Goal: Task Accomplishment & Management: Complete application form

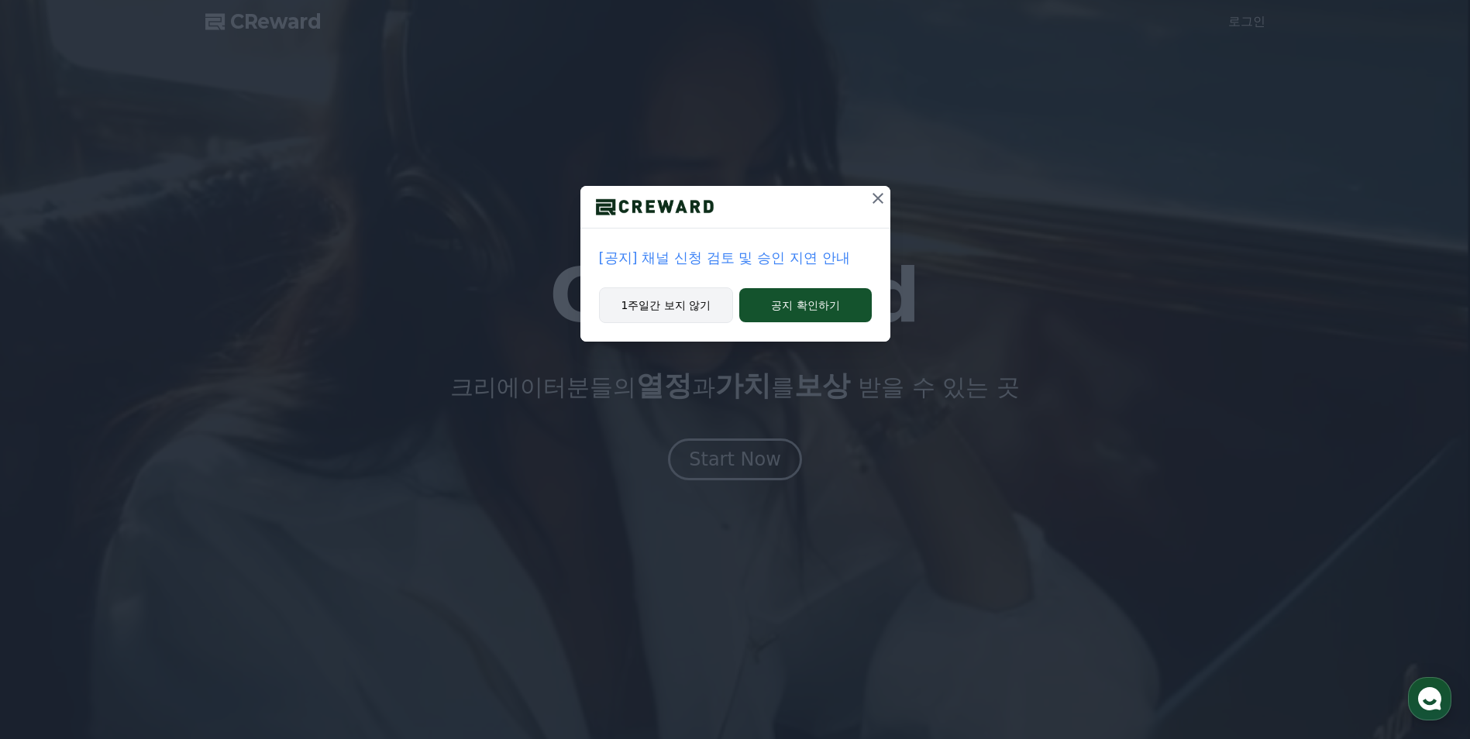
click at [672, 299] on button "1주일간 보지 않기" at bounding box center [666, 305] width 135 height 36
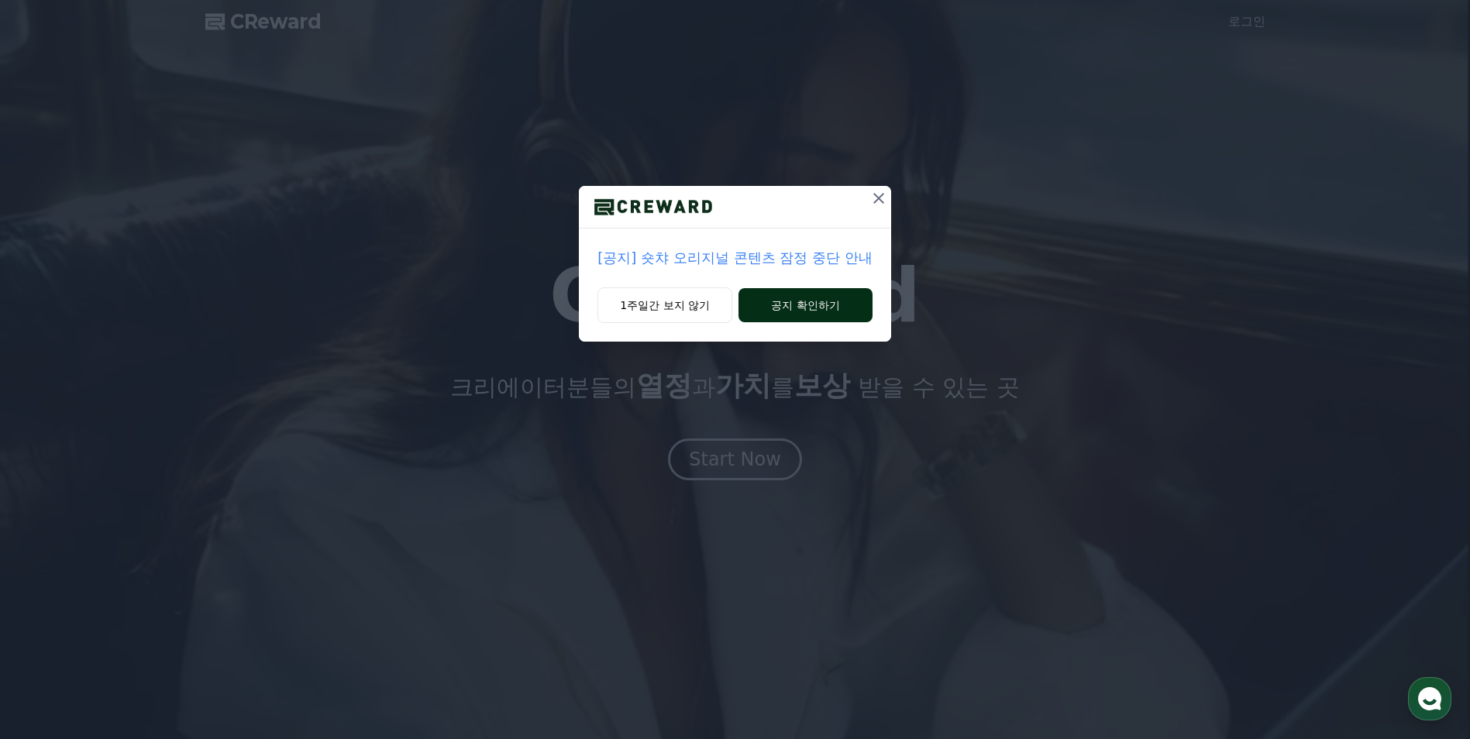
click at [785, 315] on button "공지 확인하기" at bounding box center [805, 305] width 134 height 34
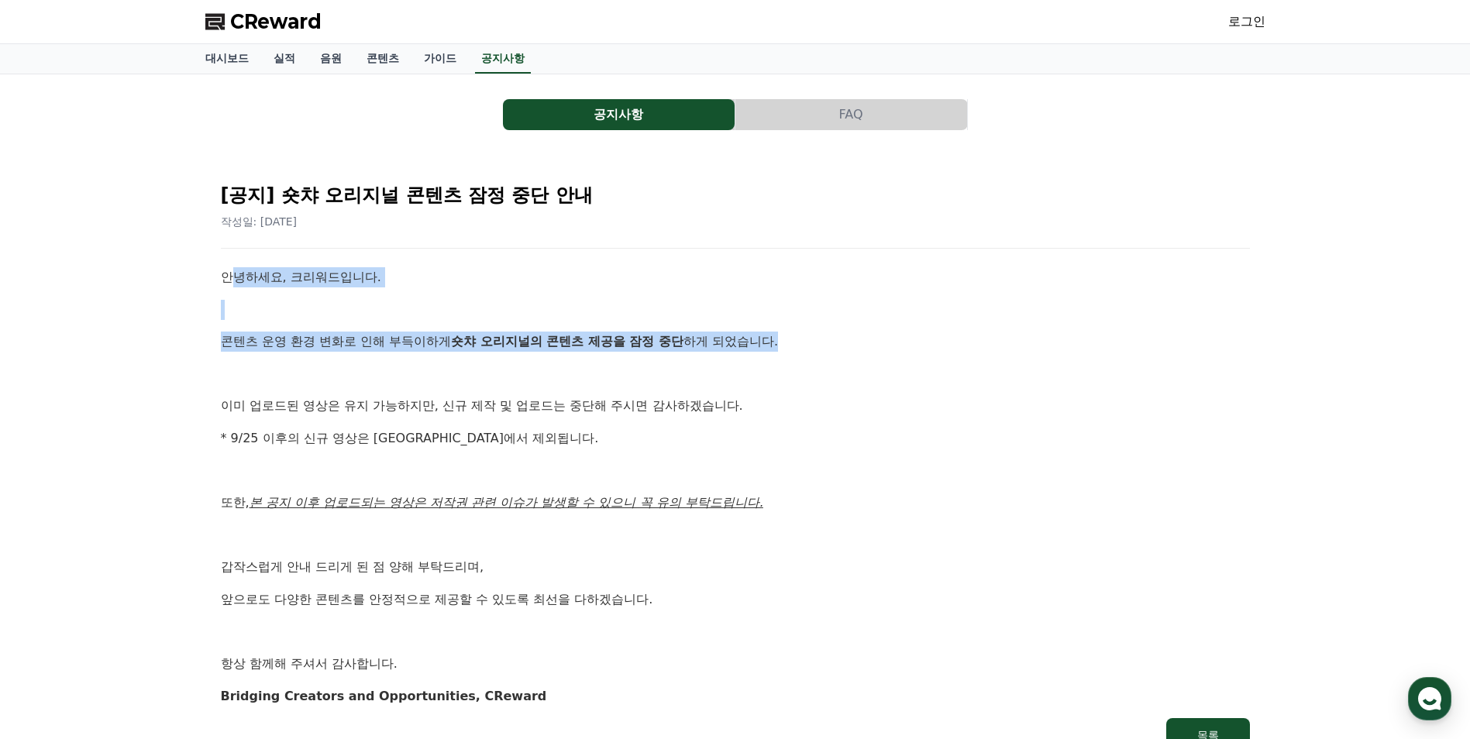
drag, startPoint x: 228, startPoint y: 281, endPoint x: 824, endPoint y: 320, distance: 597.8
click at [824, 320] on div "안녕하세요, 크리워드입니다. 콘텐츠 운영 환경 변화로 인해 부득이하게 숏챠 오리지널의 콘텐츠 제공을 잠정 중단 하게 되었습니다. 이미 업로드된…" at bounding box center [735, 486] width 1029 height 439
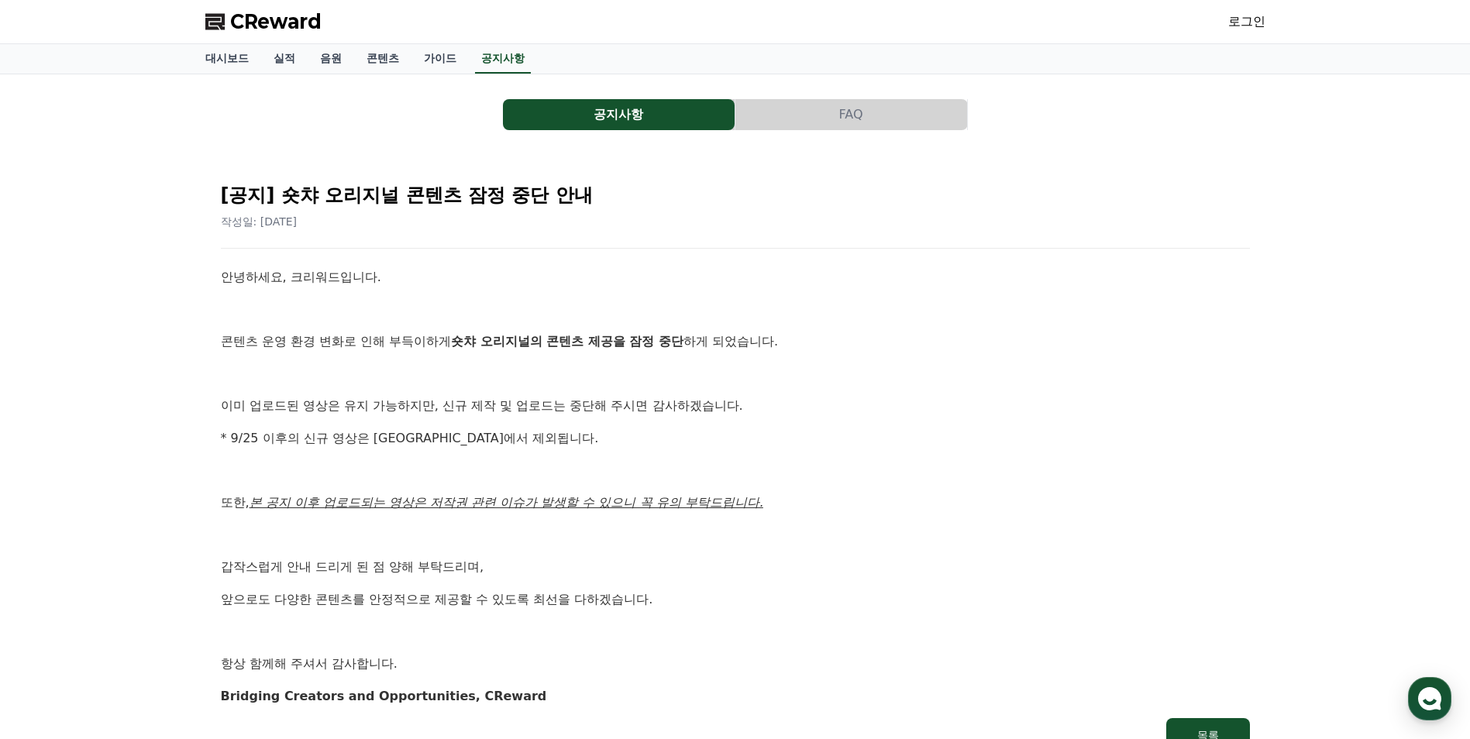
click at [277, 356] on div "안녕하세요, 크리워드입니다. 콘텐츠 운영 환경 변화로 인해 부득이하게 숏챠 오리지널의 콘텐츠 제공을 잠정 중단 하게 되었습니다. 이미 업로드된…" at bounding box center [735, 486] width 1029 height 439
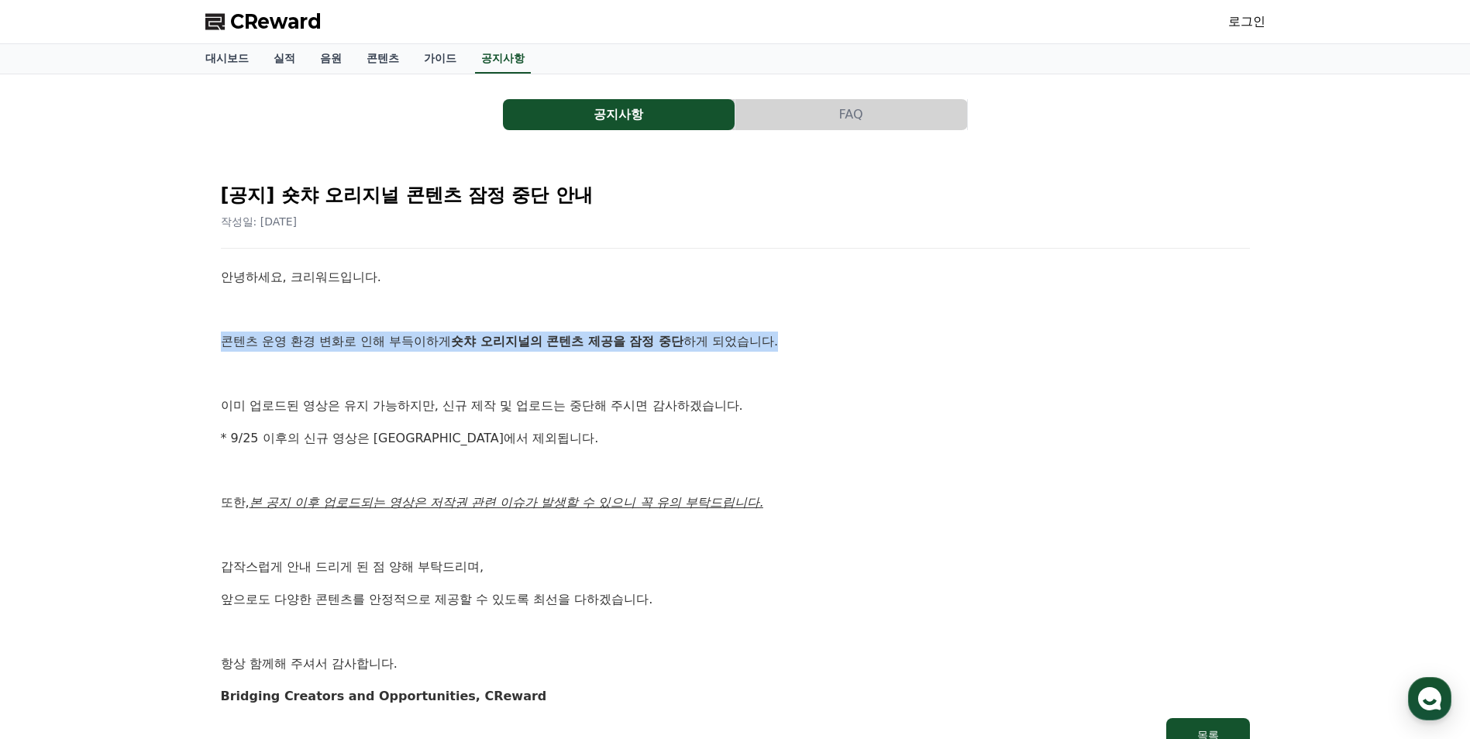
drag, startPoint x: 213, startPoint y: 348, endPoint x: 810, endPoint y: 343, distance: 597.4
click at [810, 343] on div "[공지] 숏챠 오리지널 콘텐츠 잠정 중단 안내 작성일: 2025-09-25 안녕하세요, 크리워드입니다. 콘텐츠 운영 환경 변화로 인해 부득이하…" at bounding box center [735, 461] width 1047 height 600
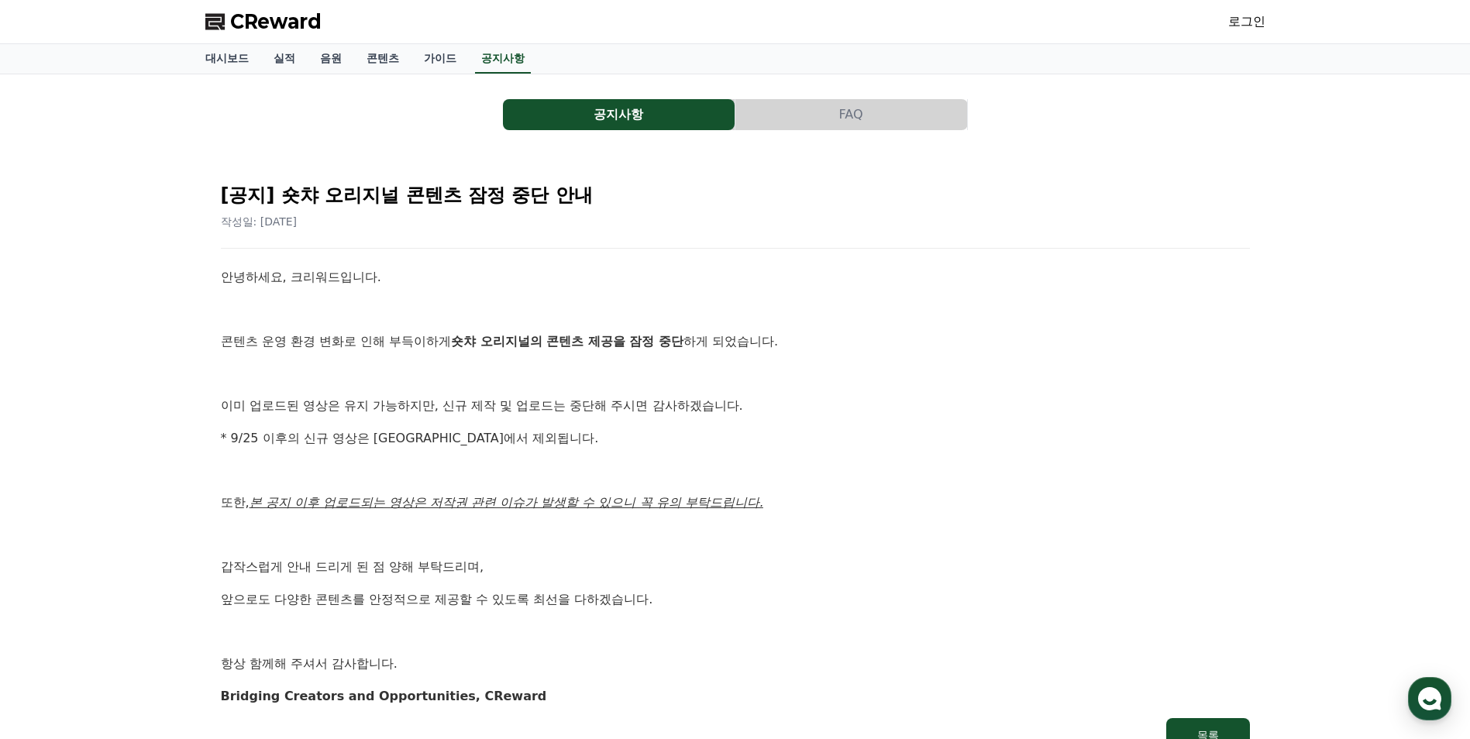
drag, startPoint x: 810, startPoint y: 343, endPoint x: 795, endPoint y: 418, distance: 76.7
click at [797, 417] on div "안녕하세요, 크리워드입니다. 콘텐츠 운영 환경 변화로 인해 부득이하게 숏챠 오리지널의 콘텐츠 제공을 잠정 중단 하게 되었습니다. 이미 업로드된…" at bounding box center [735, 486] width 1029 height 439
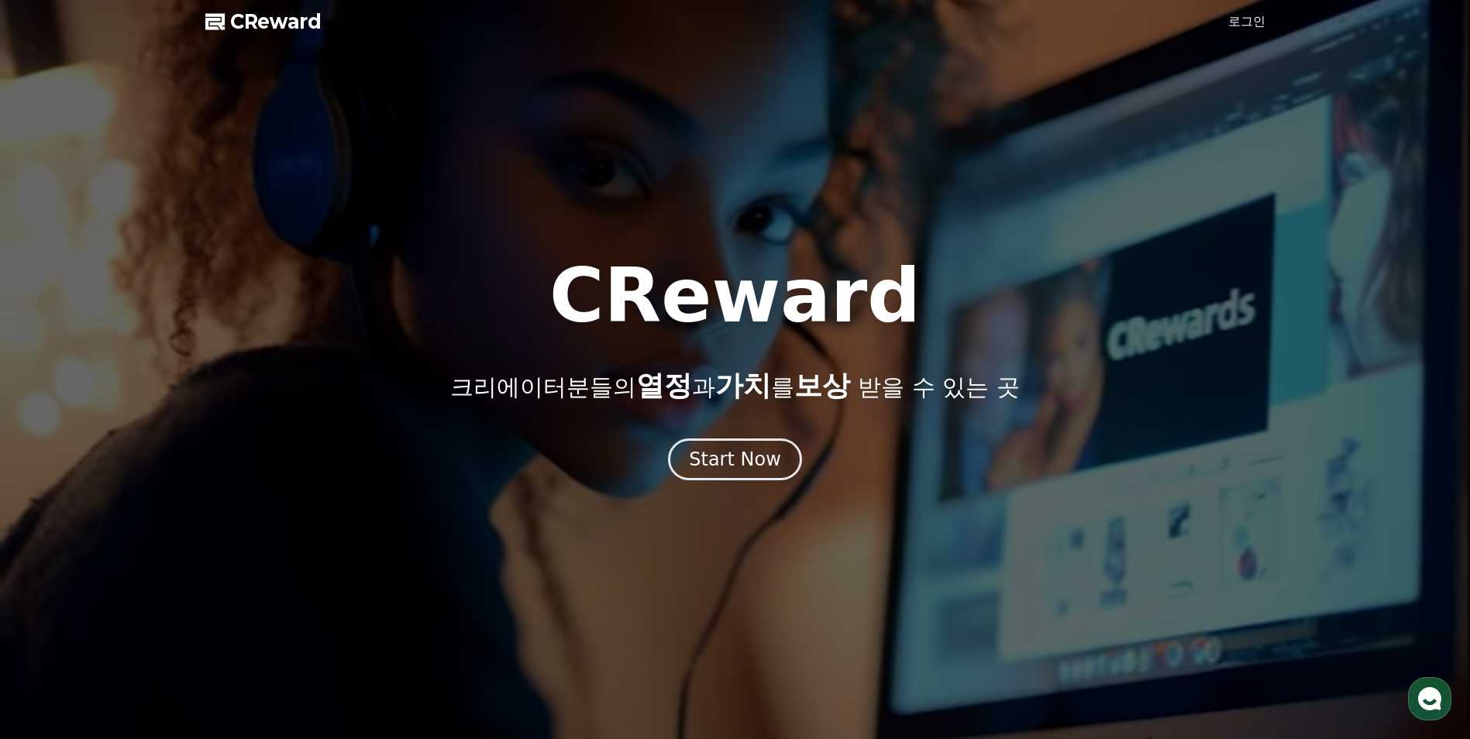
click at [1242, 26] on link "로그인" at bounding box center [1246, 21] width 37 height 19
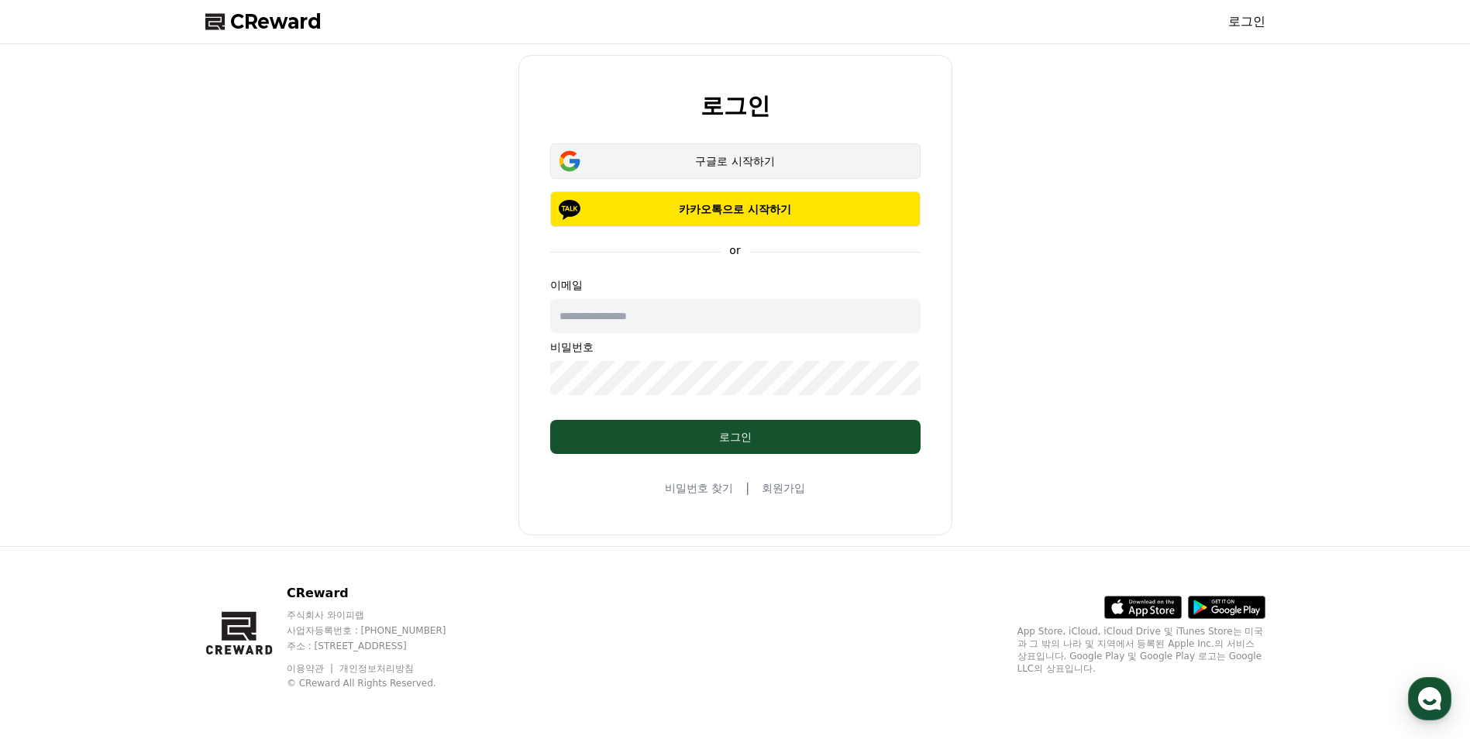
click at [743, 167] on div "구글로 시작하기" at bounding box center [735, 160] width 325 height 15
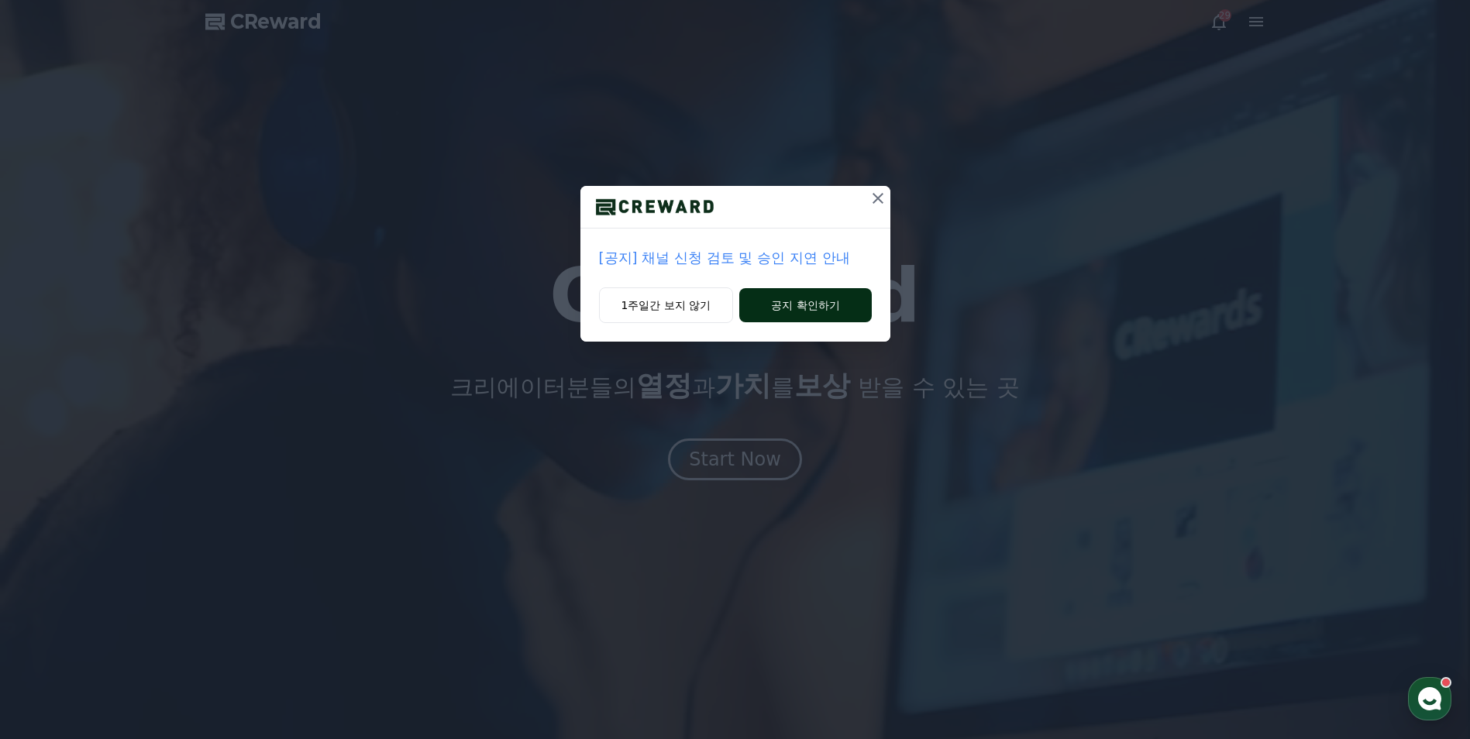
click at [814, 313] on button "공지 확인하기" at bounding box center [805, 305] width 132 height 34
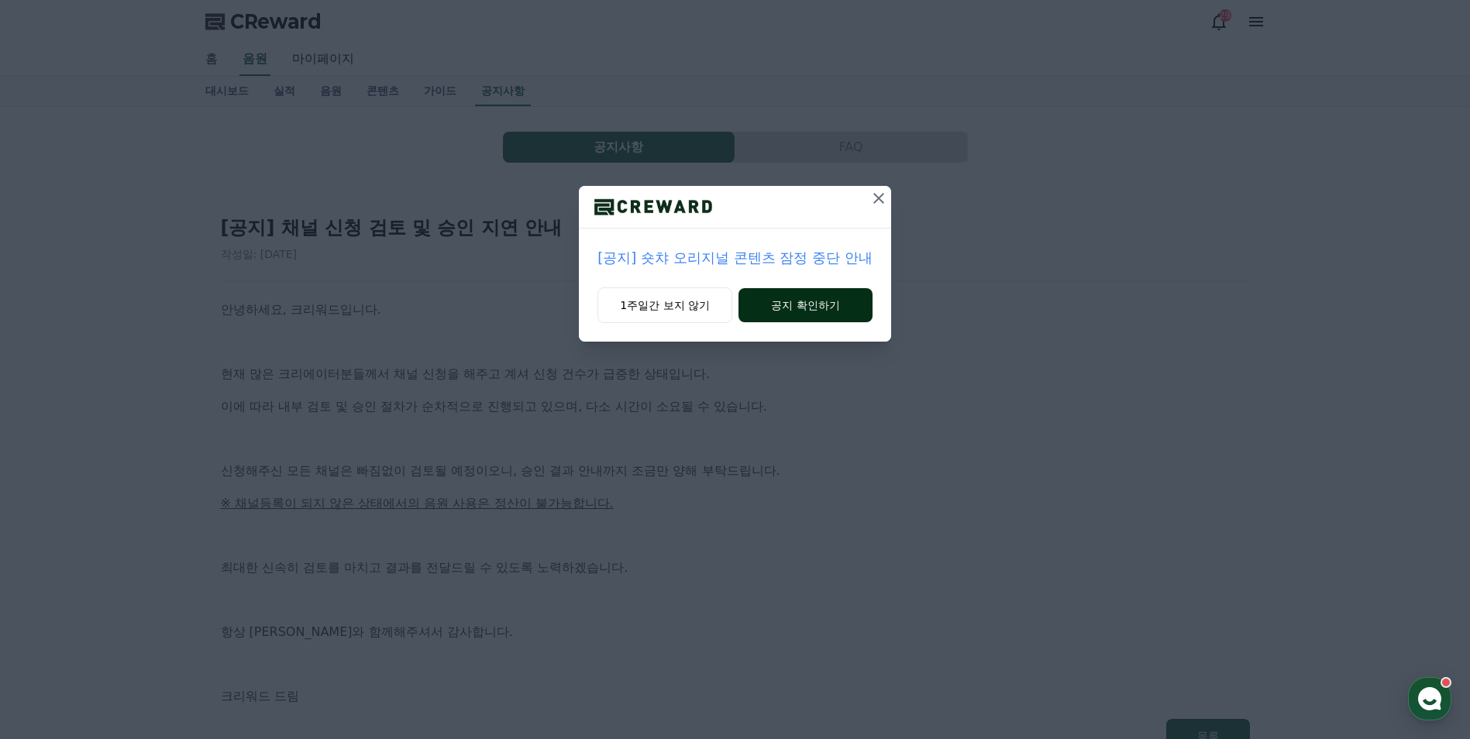
click at [826, 315] on button "공지 확인하기" at bounding box center [805, 305] width 134 height 34
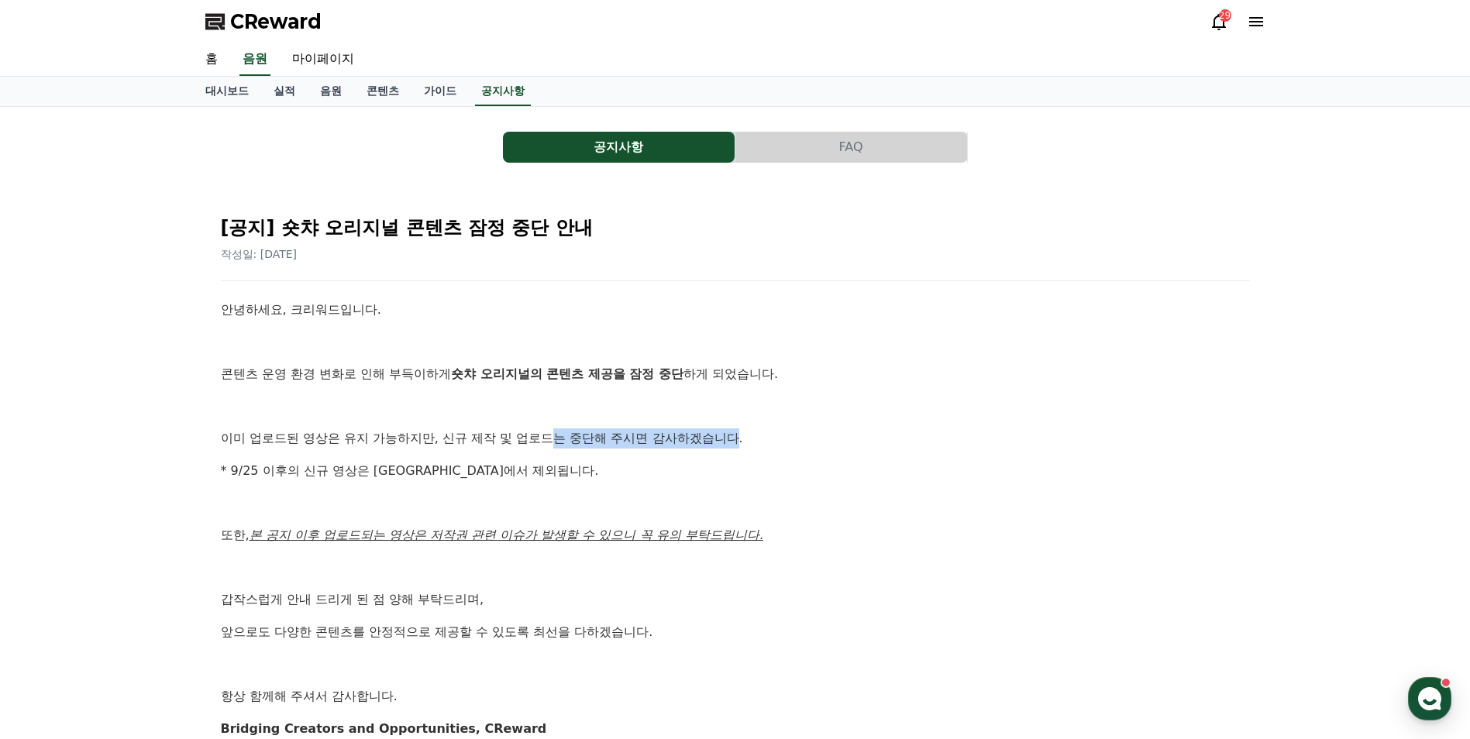
drag, startPoint x: 555, startPoint y: 441, endPoint x: 741, endPoint y: 441, distance: 186.7
click at [741, 441] on p "이미 업로드된 영상은 유지 가능하지만, 신규 제작 및 업로드는 중단해 주시면 감사하겠습니다." at bounding box center [735, 438] width 1029 height 20
drag, startPoint x: 741, startPoint y: 441, endPoint x: 559, endPoint y: 475, distance: 186.0
click at [559, 473] on p "* 9/25 이후의 신규 영상은 정산에서 제외됩니다." at bounding box center [735, 471] width 1029 height 20
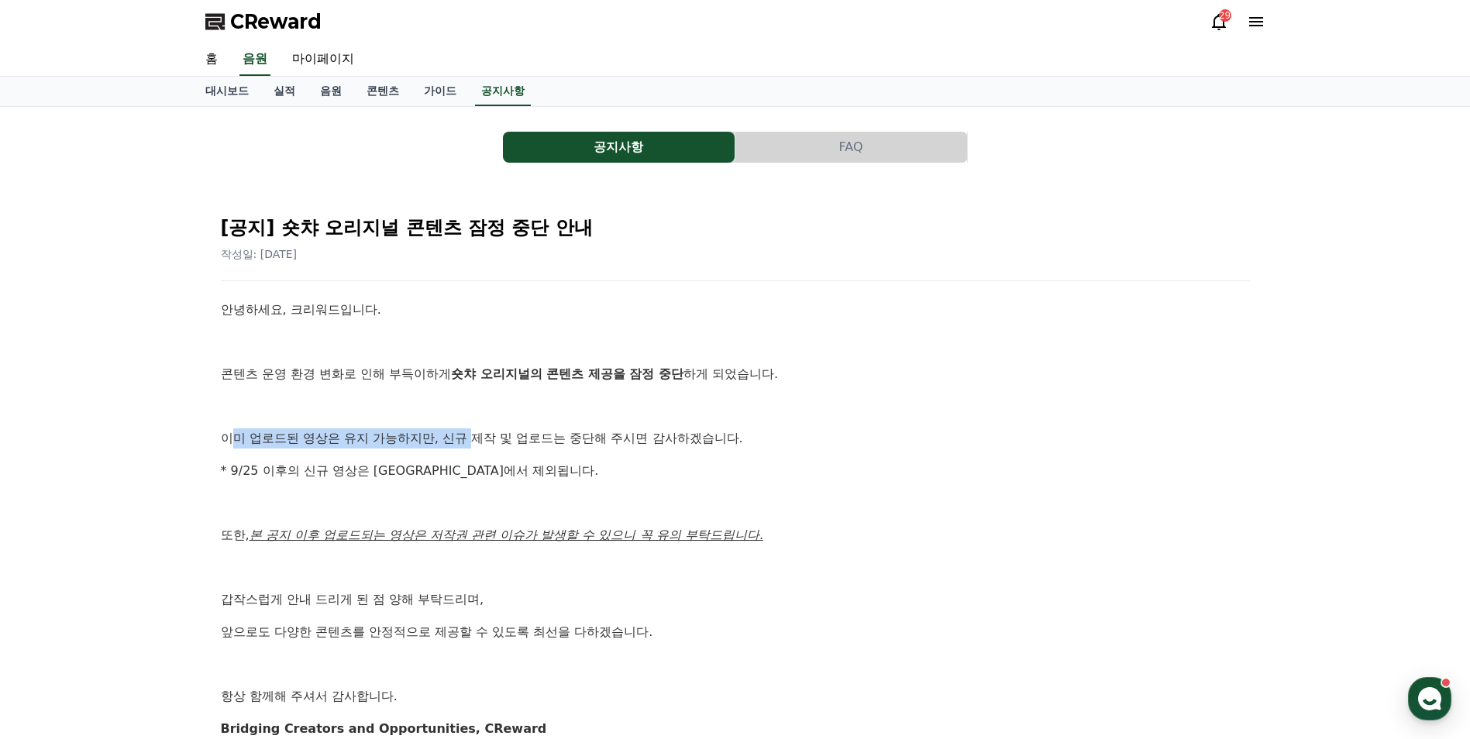
drag, startPoint x: 228, startPoint y: 443, endPoint x: 472, endPoint y: 445, distance: 244.1
click at [472, 445] on p "이미 업로드된 영상은 유지 가능하지만, 신규 제작 및 업로드는 중단해 주시면 감사하겠습니다." at bounding box center [735, 438] width 1029 height 20
drag, startPoint x: 472, startPoint y: 445, endPoint x: 346, endPoint y: 397, distance: 134.8
click at [346, 397] on p at bounding box center [735, 407] width 1029 height 20
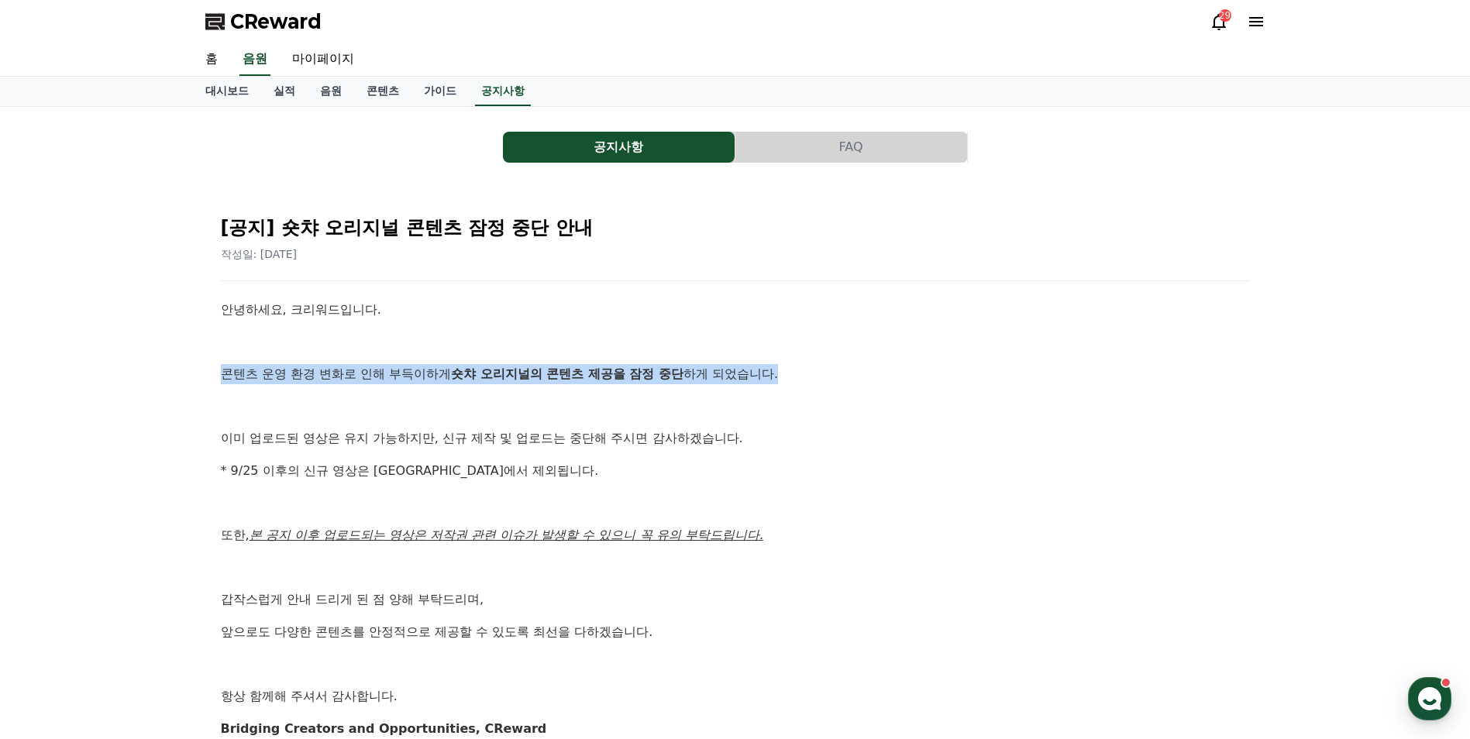
drag, startPoint x: 216, startPoint y: 360, endPoint x: 824, endPoint y: 379, distance: 608.5
click at [824, 379] on div "[공지] 숏챠 오리지널 콘텐츠 잠정 중단 안내 작성일: 2025-09-25 안녕하세요, 크리워드입니다. 콘텐츠 운영 환경 변화로 인해 부득이하…" at bounding box center [735, 494] width 1047 height 600
click at [428, 89] on link "가이드" at bounding box center [439, 91] width 57 height 29
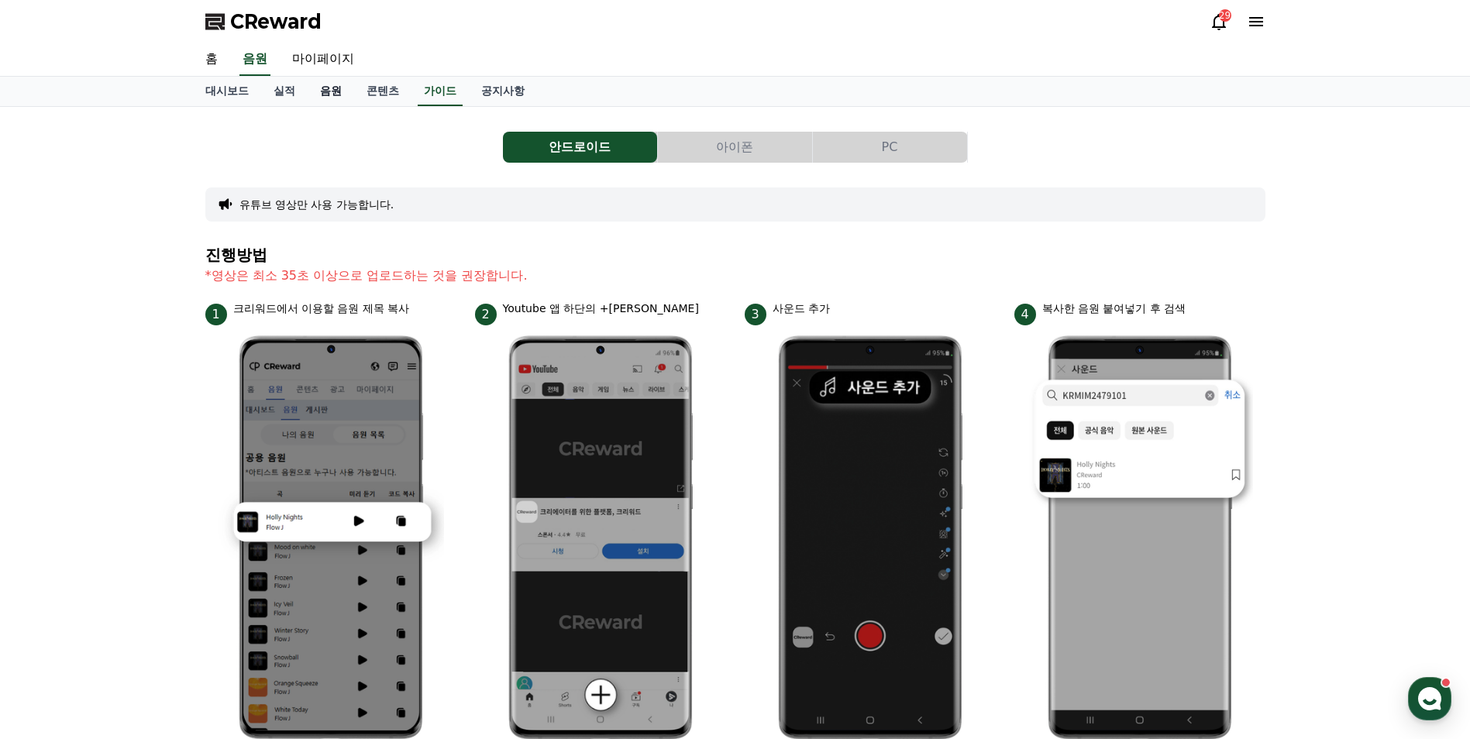
click at [336, 91] on link "음원" at bounding box center [331, 91] width 46 height 29
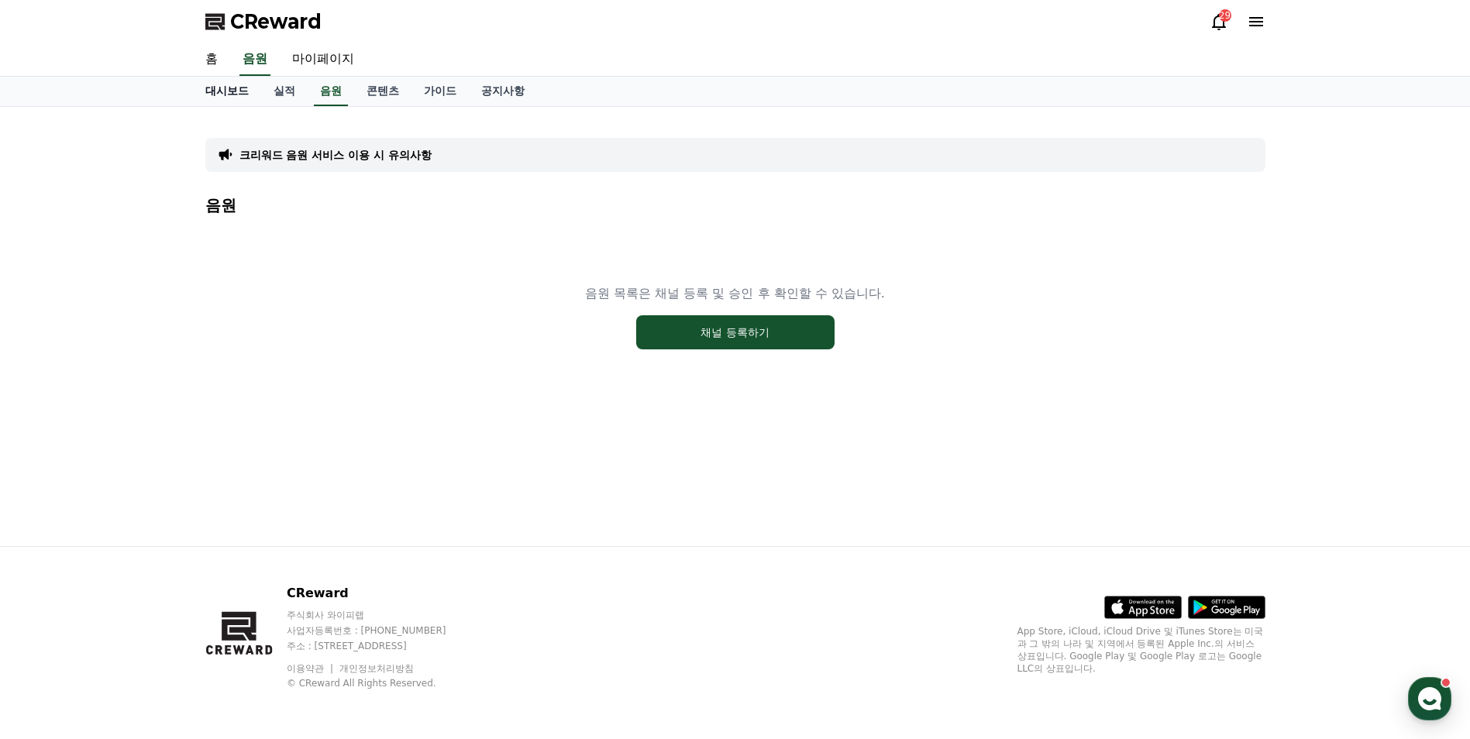
click at [238, 96] on link "대시보드" at bounding box center [227, 91] width 68 height 29
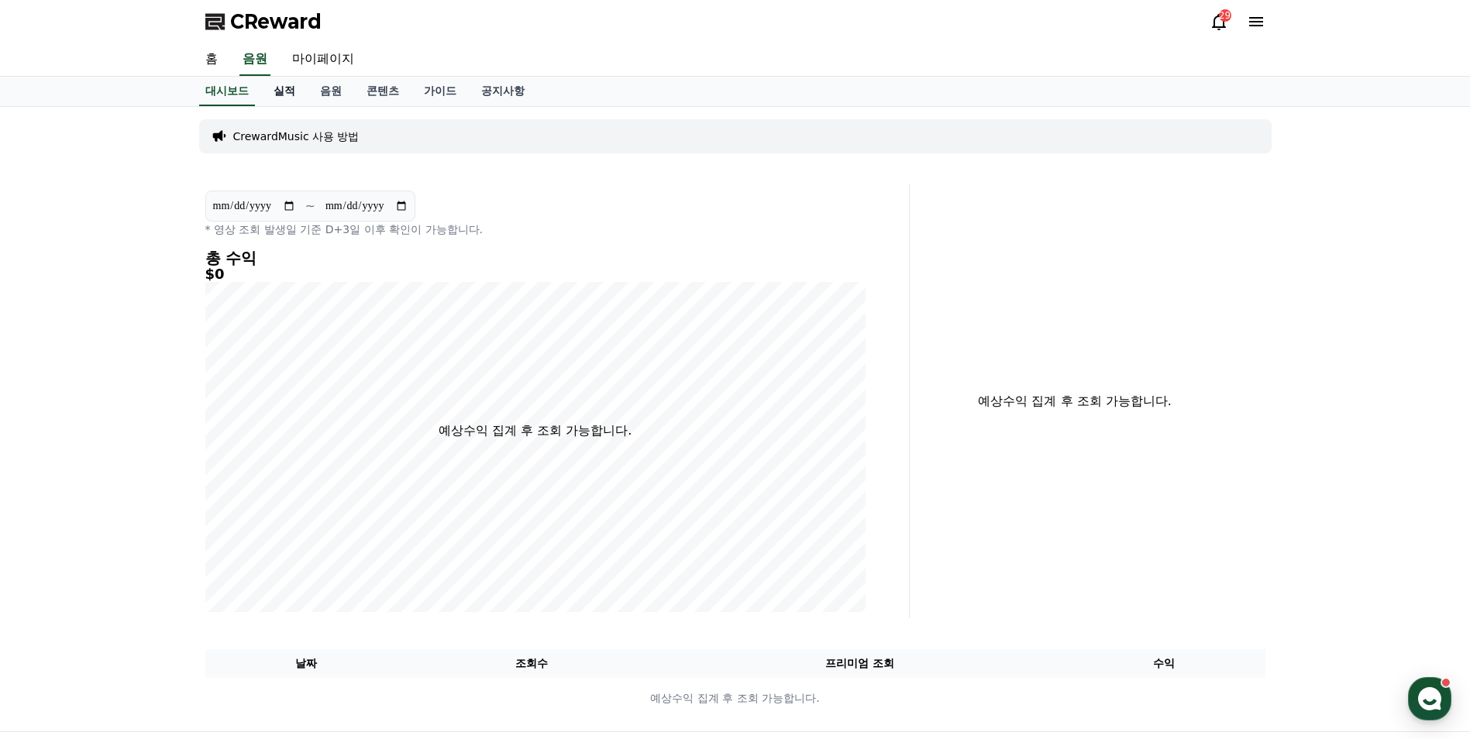
click at [284, 94] on link "실적" at bounding box center [284, 91] width 46 height 29
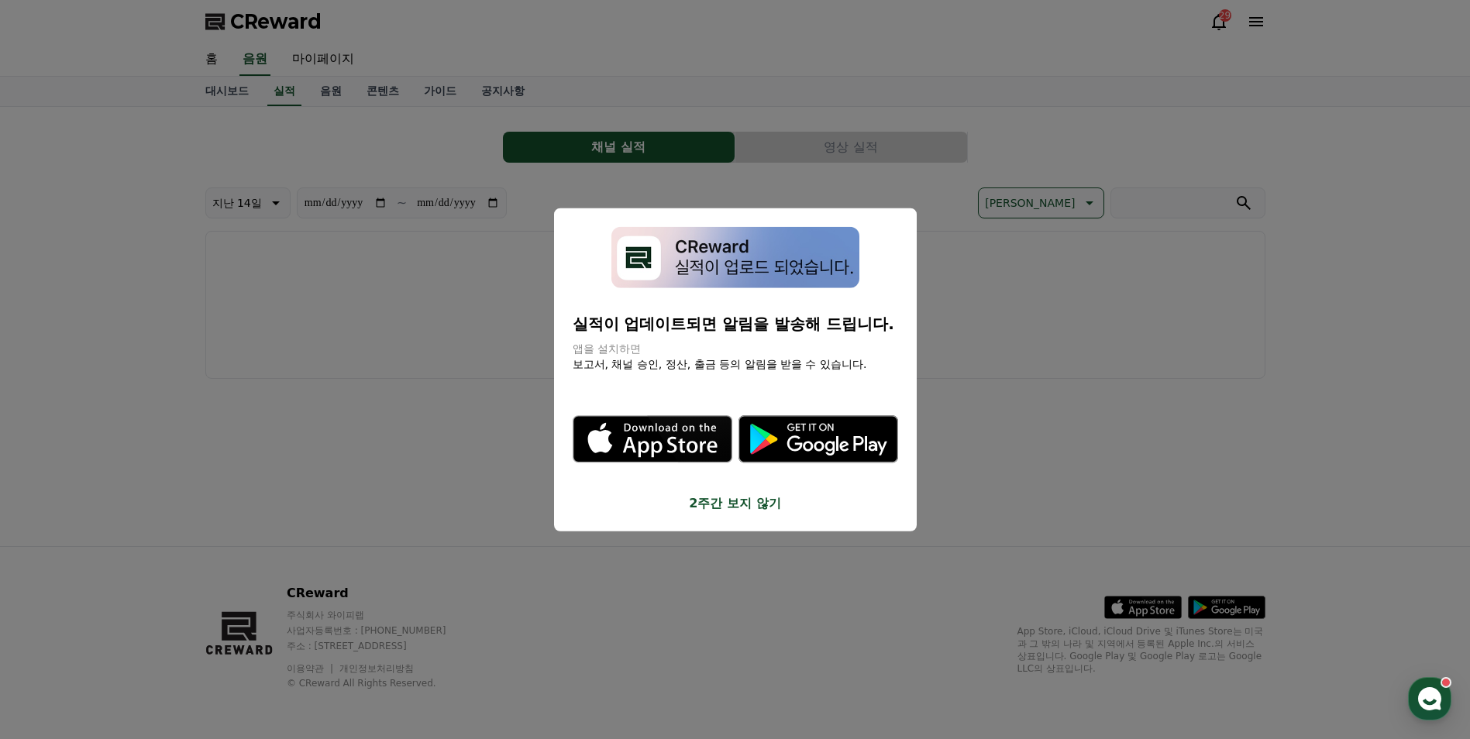
click at [1263, 25] on button "close modal" at bounding box center [735, 369] width 1470 height 739
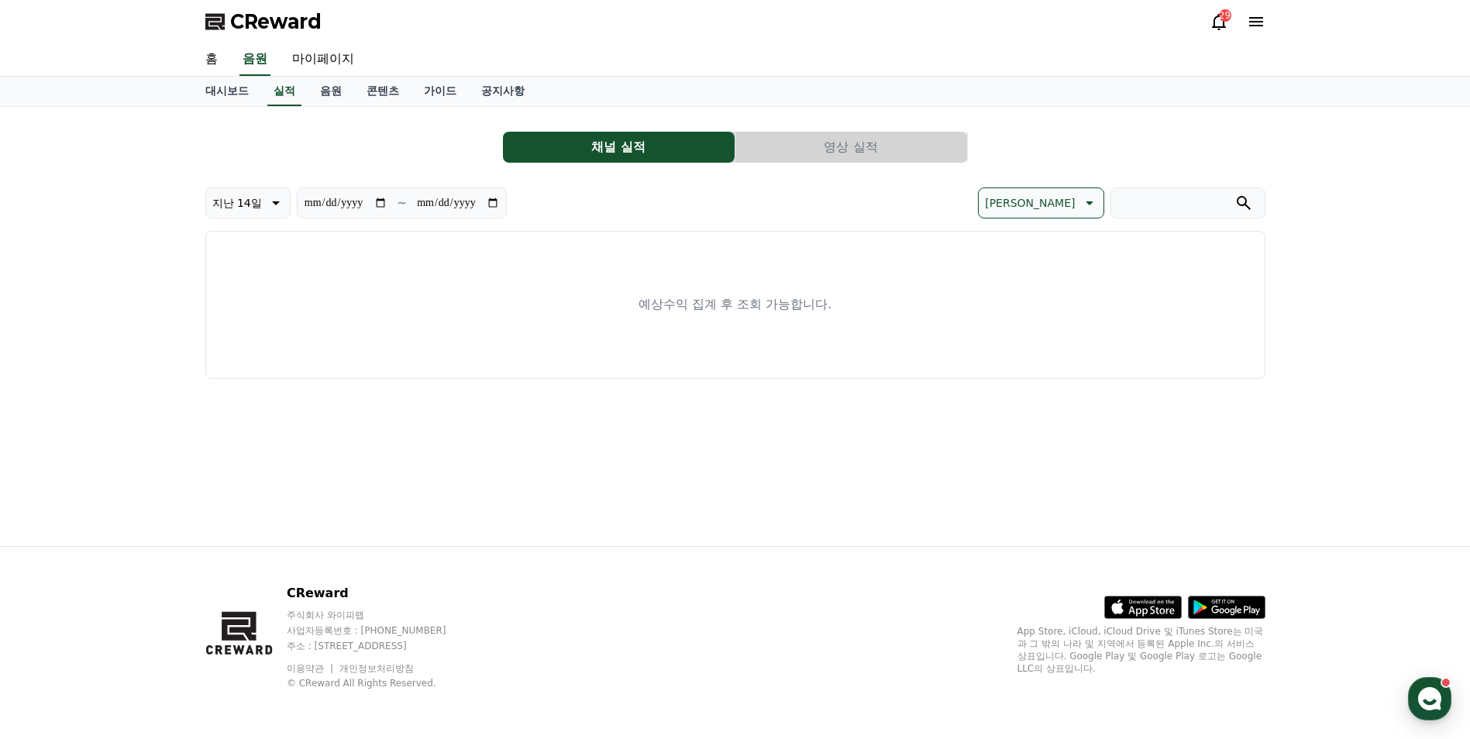
click at [1264, 22] on icon at bounding box center [1256, 21] width 19 height 19
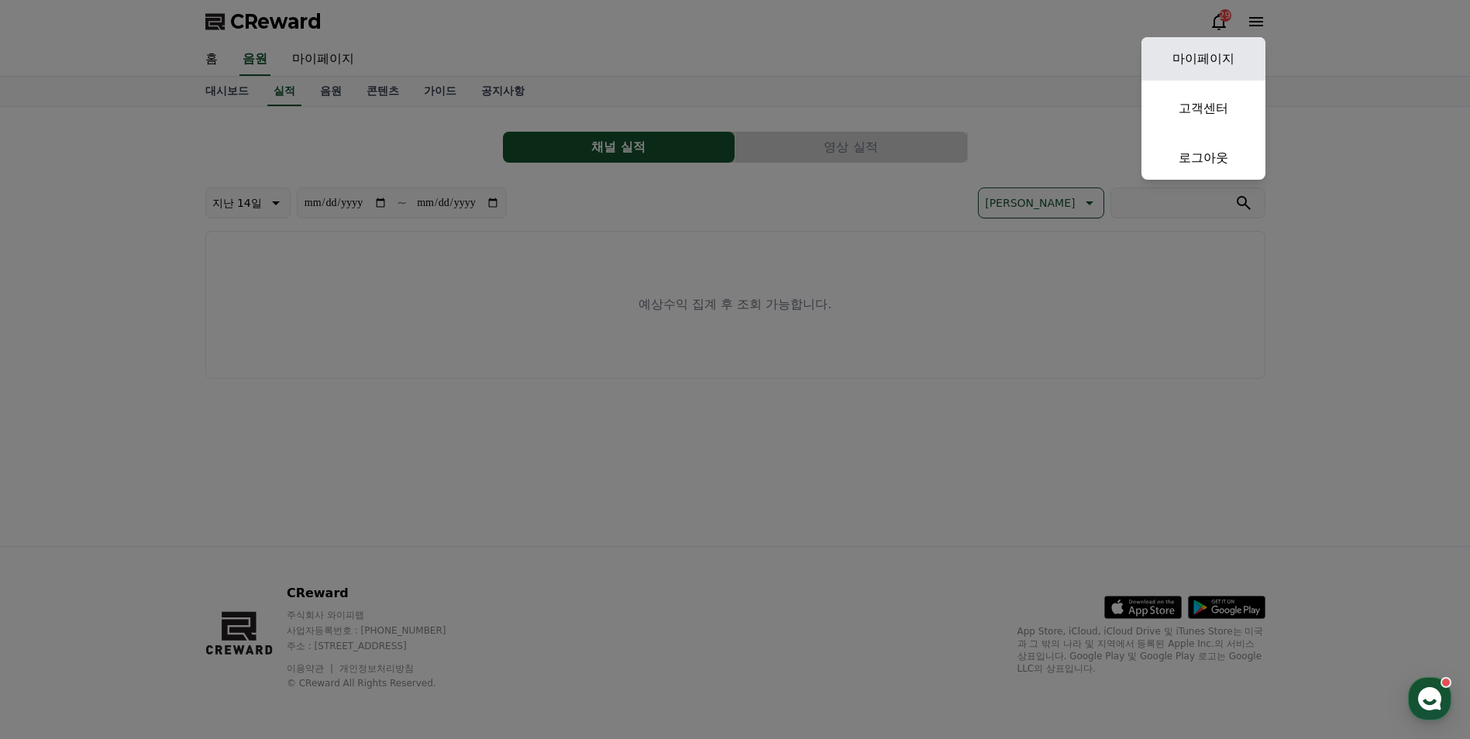
click at [1221, 58] on link "마이페이지" at bounding box center [1203, 58] width 124 height 43
select select "**********"
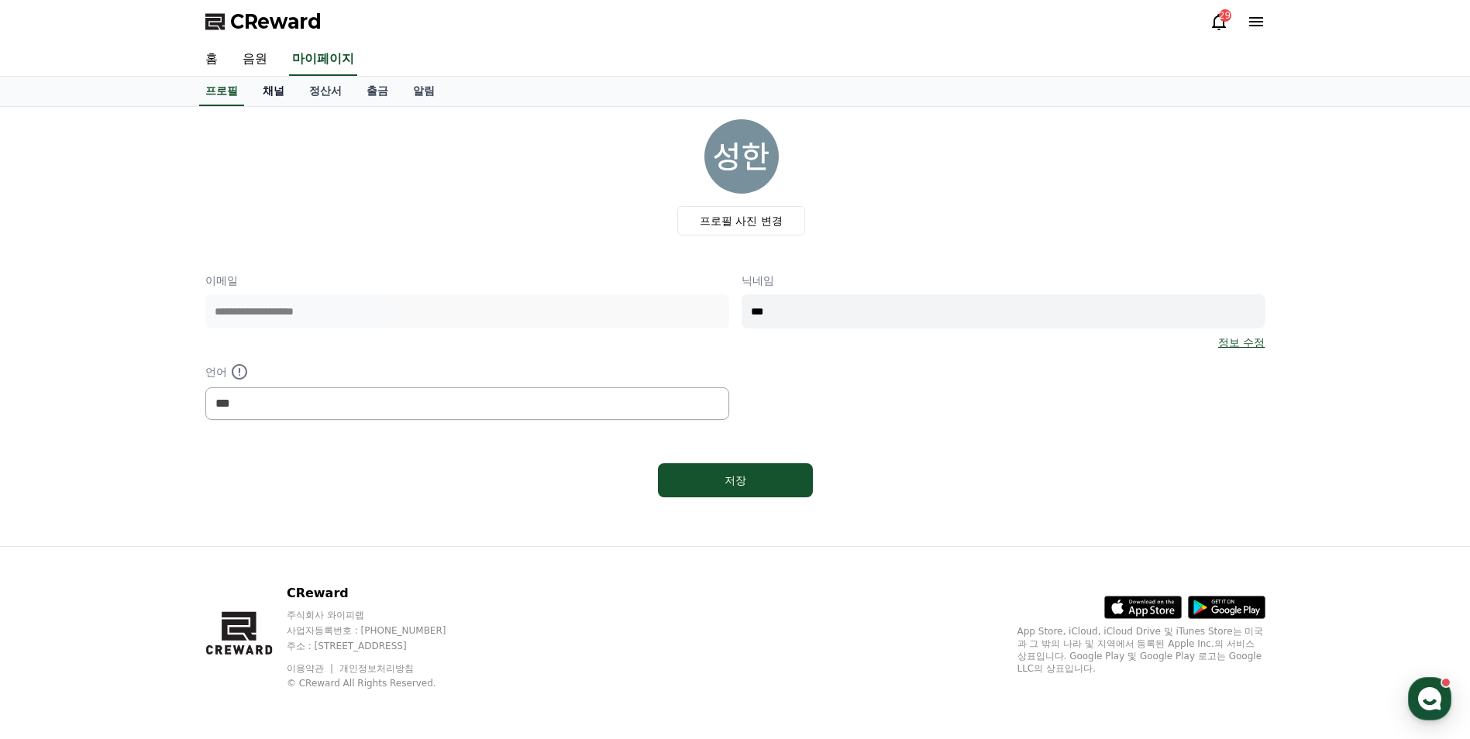
click at [270, 95] on link "채널" at bounding box center [273, 91] width 46 height 29
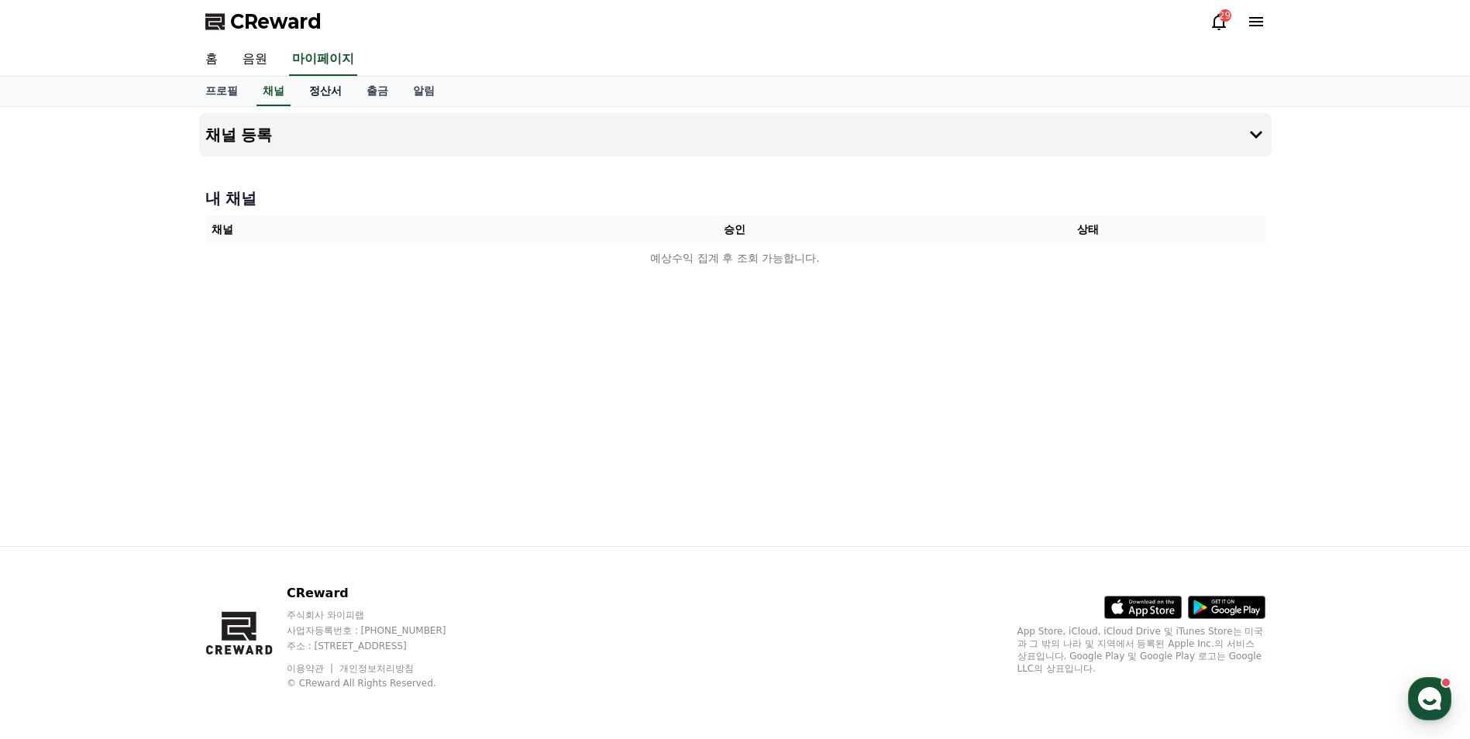
click at [315, 91] on link "정산서" at bounding box center [325, 91] width 57 height 29
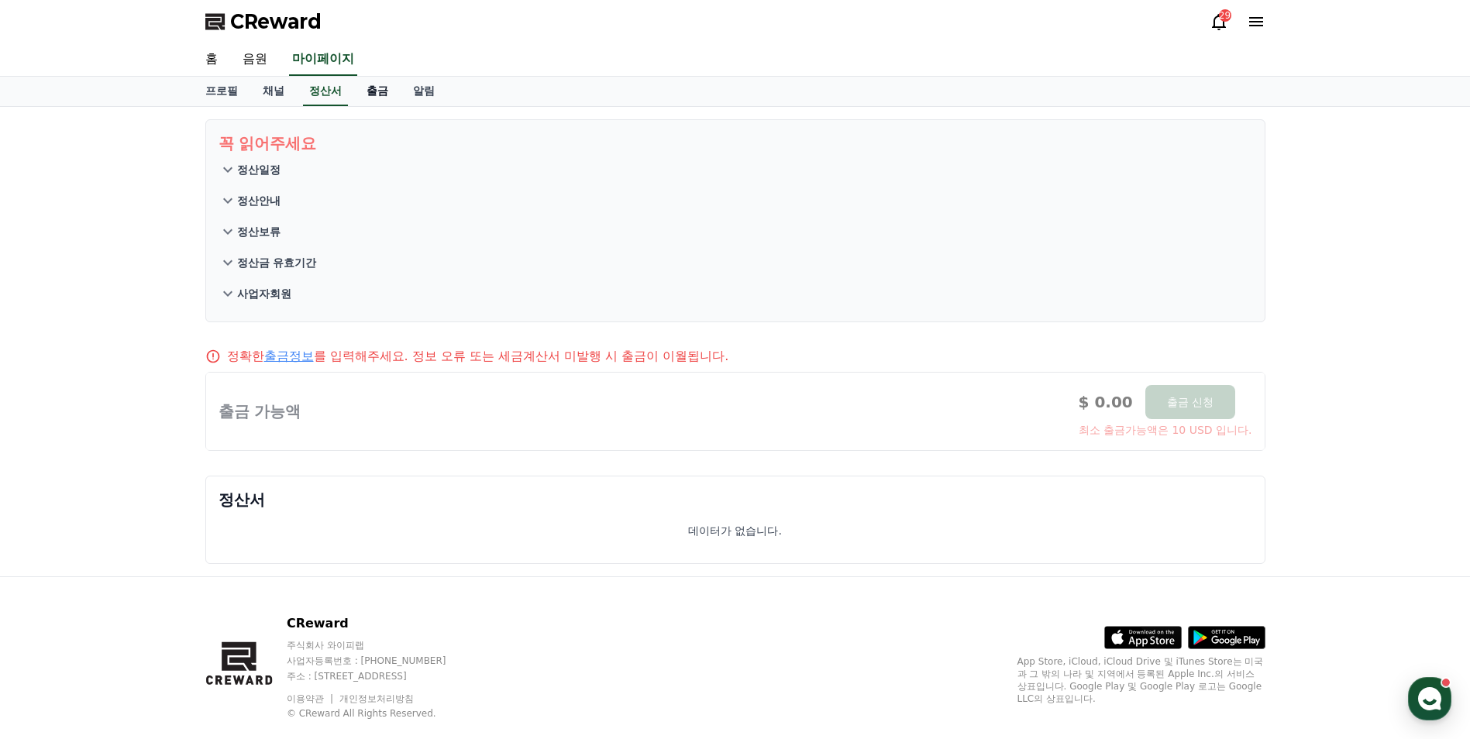
click at [386, 89] on link "출금" at bounding box center [377, 91] width 46 height 29
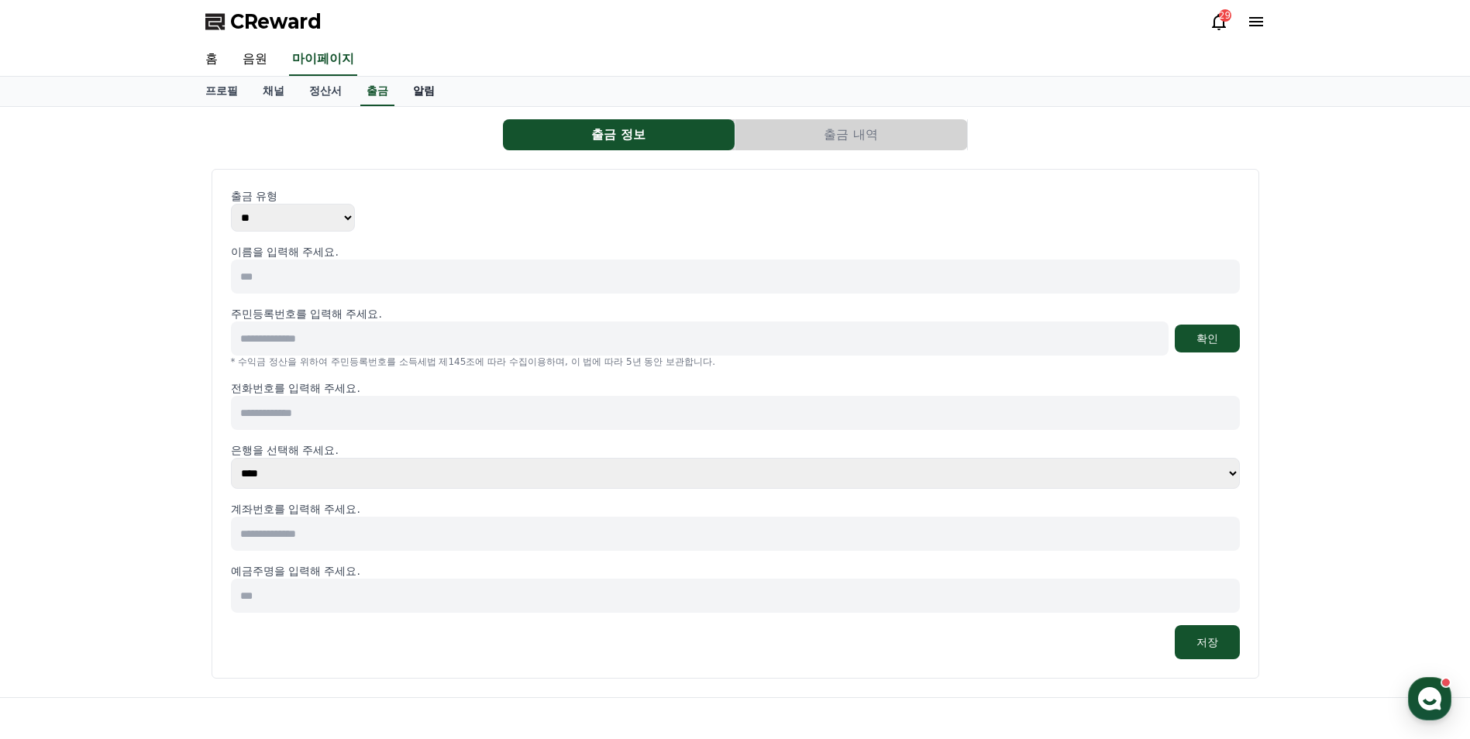
click at [421, 92] on link "알림" at bounding box center [424, 91] width 46 height 29
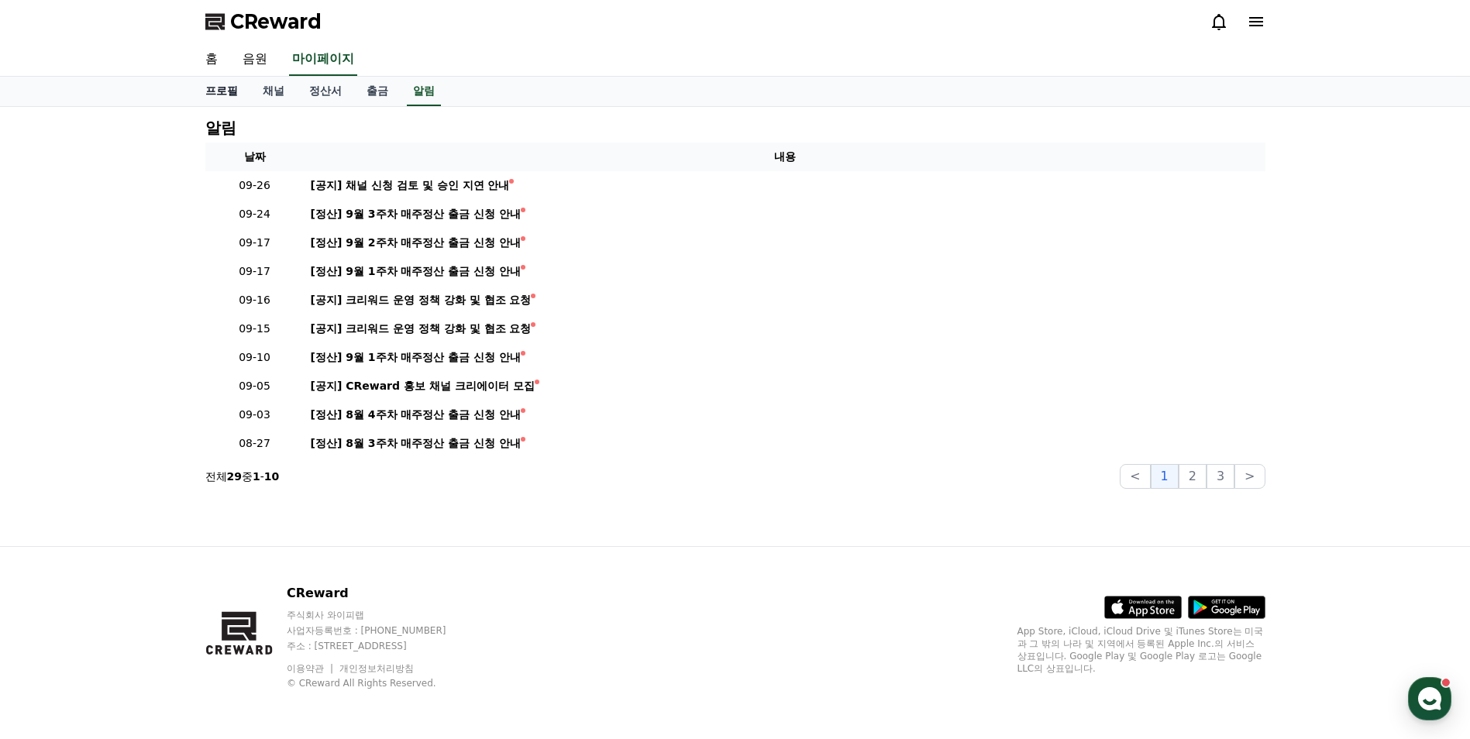
click at [229, 88] on link "프로필" at bounding box center [221, 91] width 57 height 29
select select "**********"
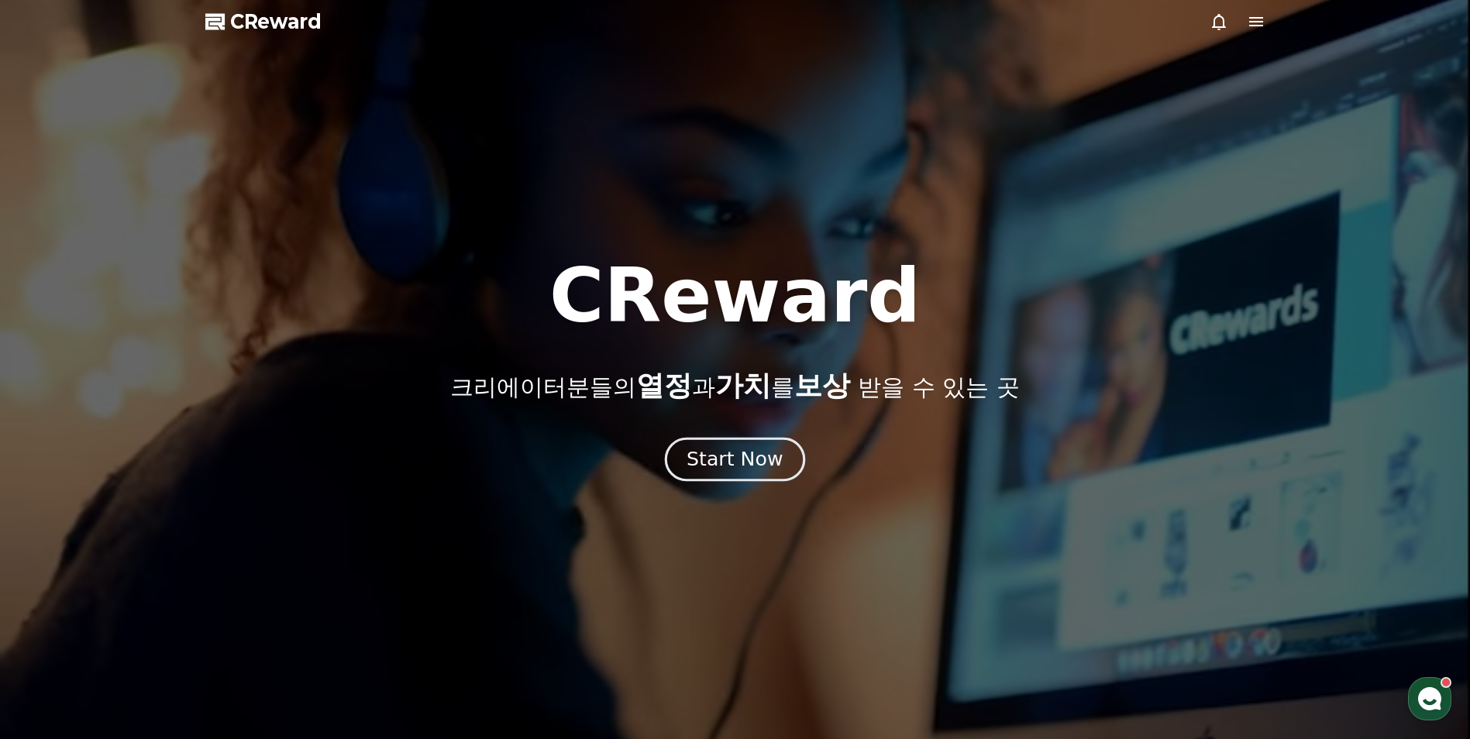
drag, startPoint x: 0, startPoint y: 0, endPoint x: 747, endPoint y: 451, distance: 872.4
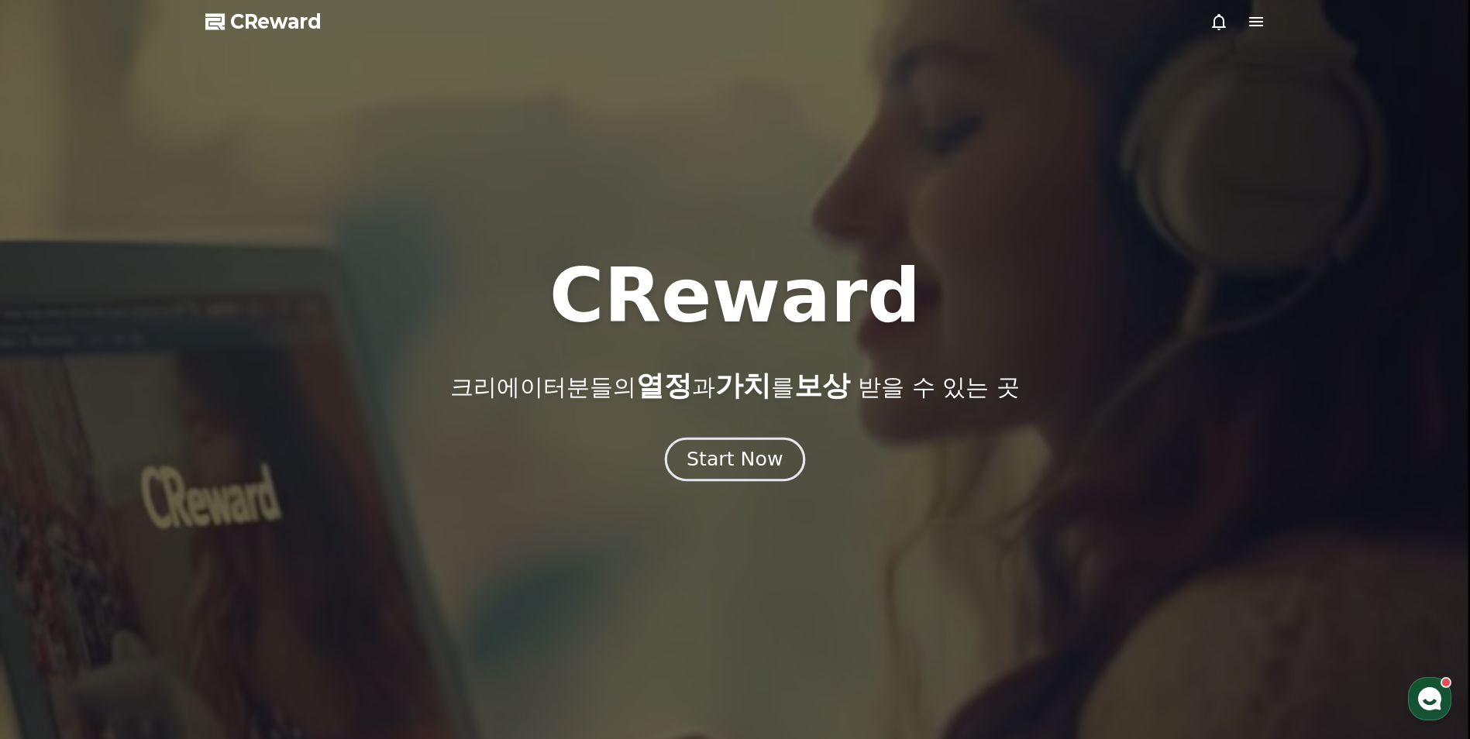
click at [747, 451] on div "Start Now" at bounding box center [734, 459] width 96 height 26
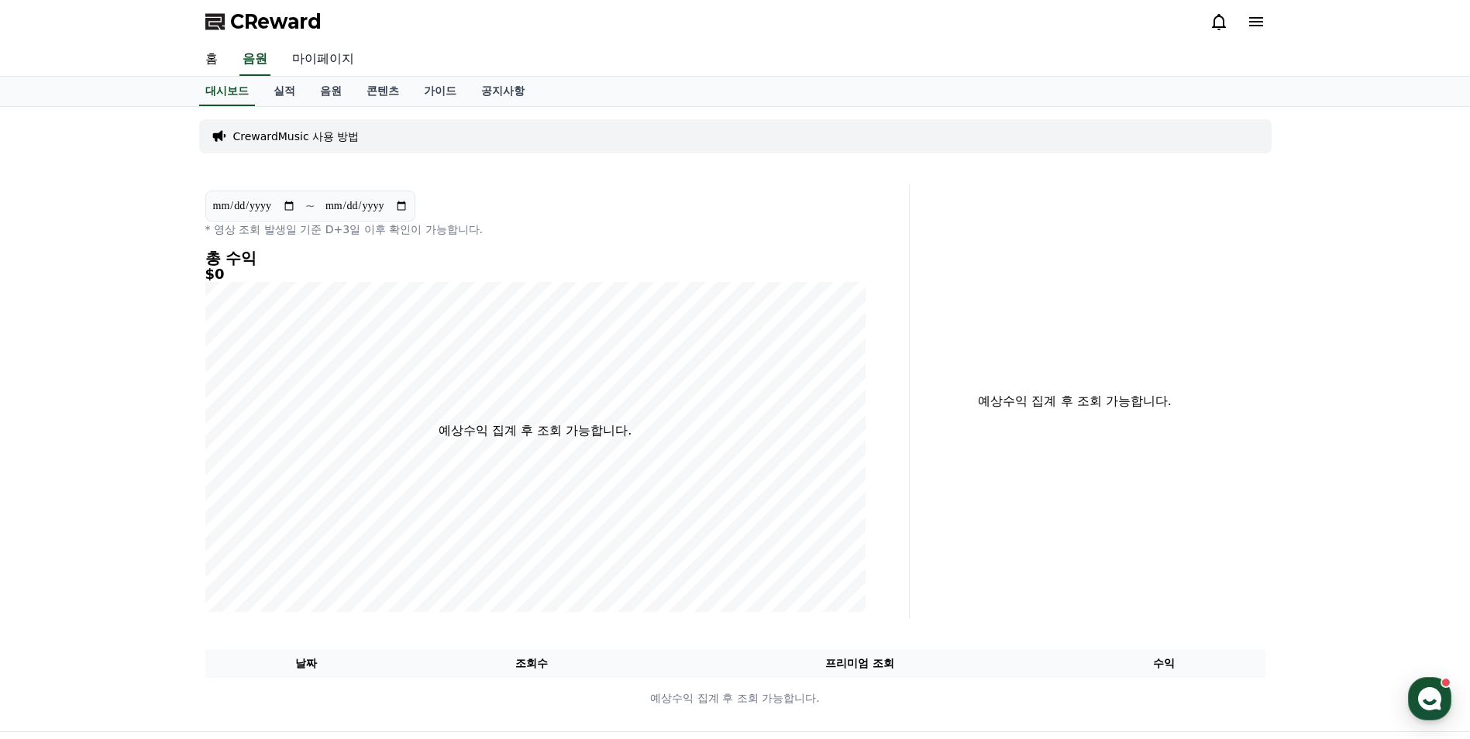
click at [315, 57] on link "마이페이지" at bounding box center [323, 59] width 87 height 33
select select "**********"
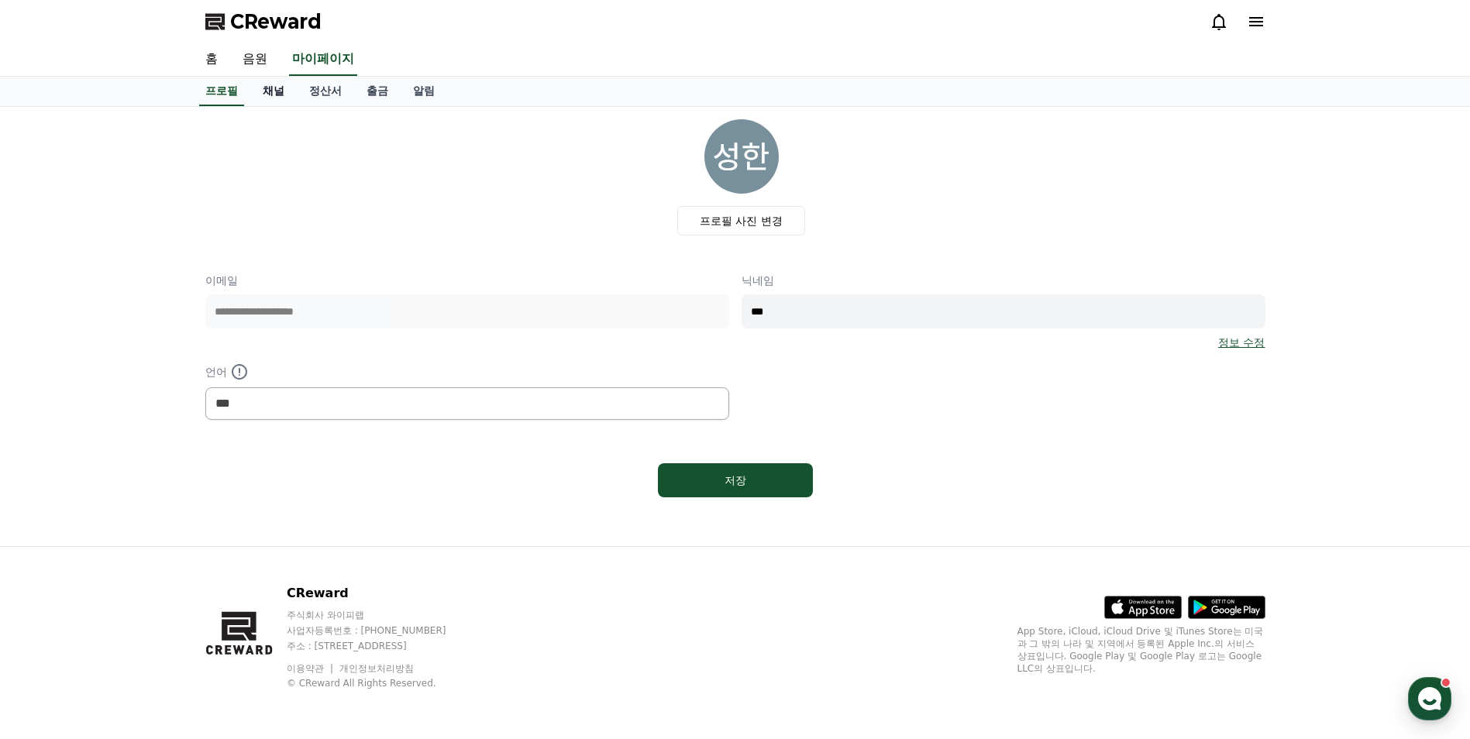
click at [276, 99] on link "채널" at bounding box center [273, 91] width 46 height 29
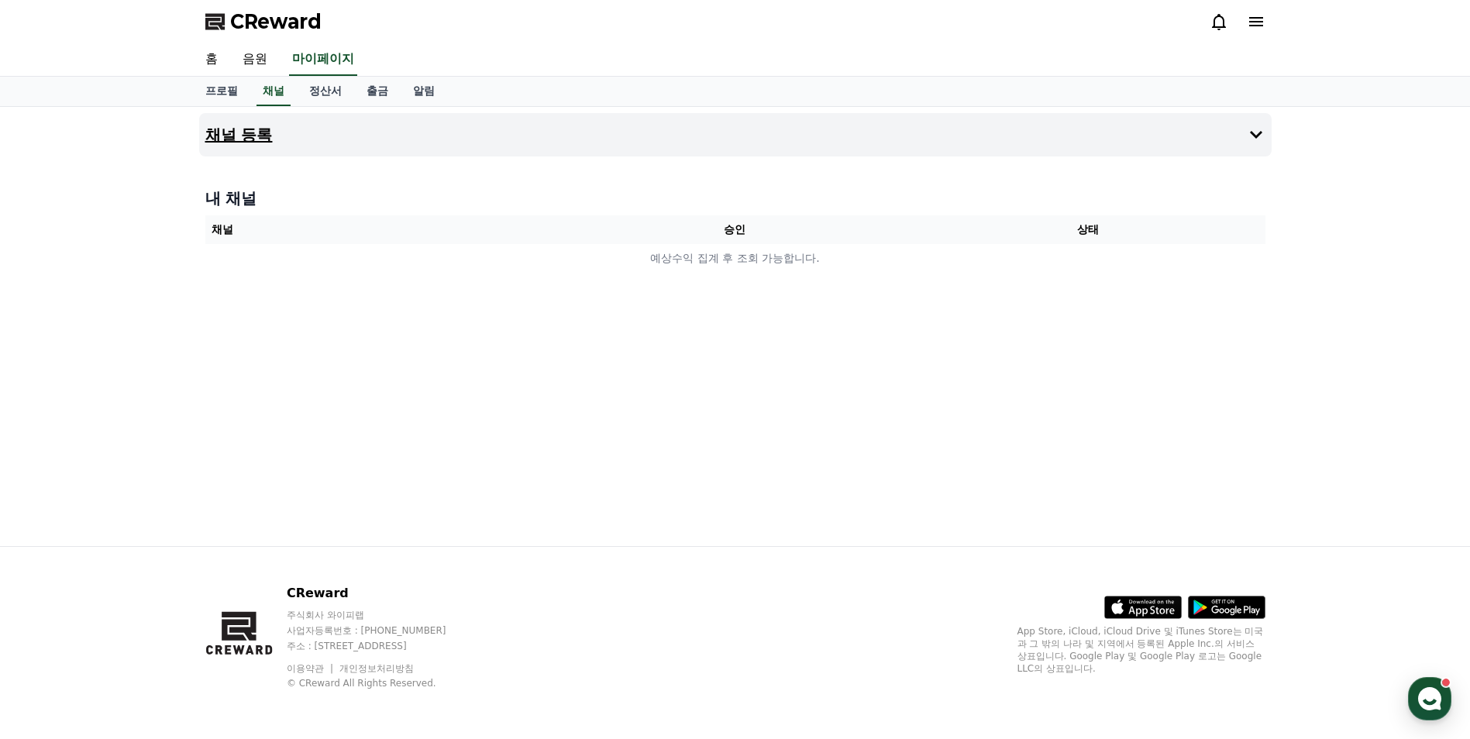
click at [294, 132] on button "채널 등록" at bounding box center [735, 134] width 1072 height 43
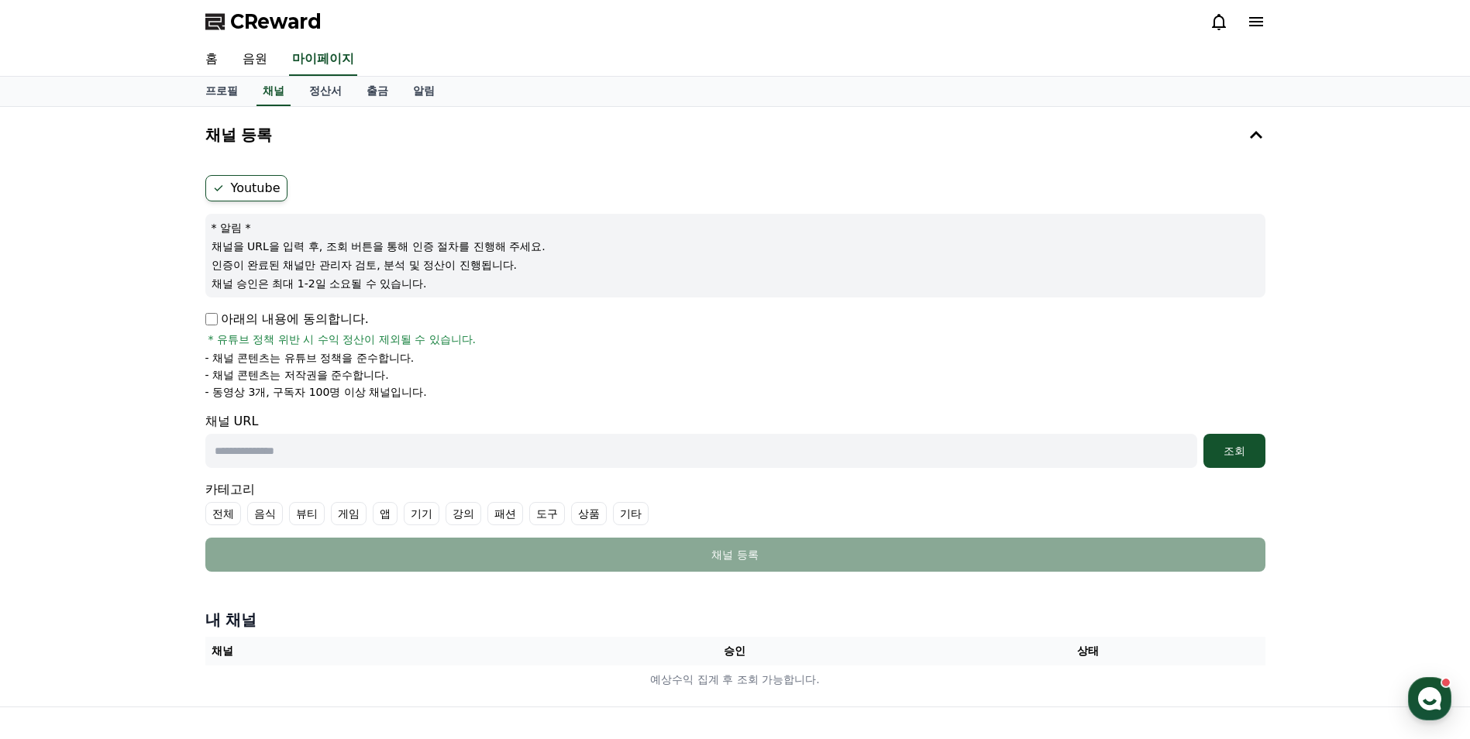
click at [254, 187] on label "Youtube" at bounding box center [246, 188] width 82 height 26
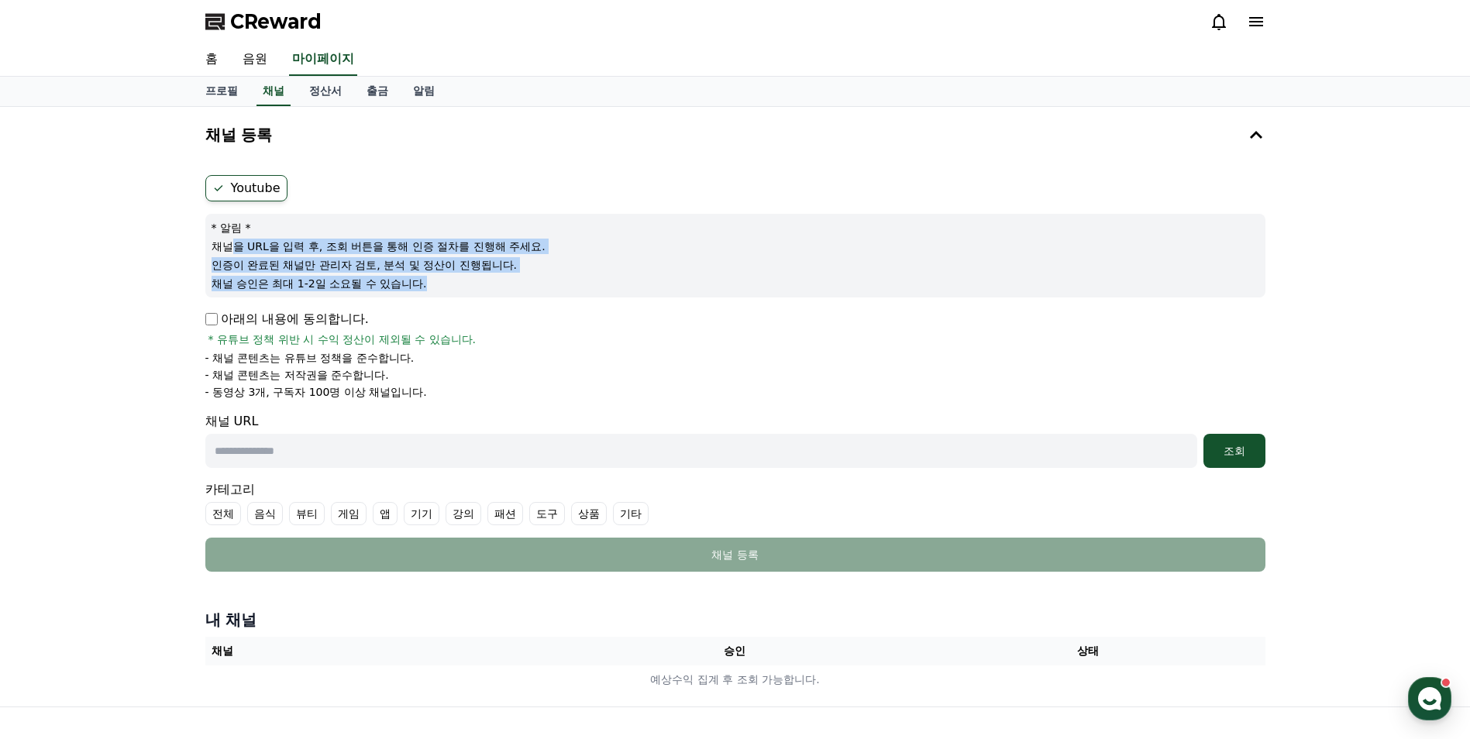
drag, startPoint x: 234, startPoint y: 247, endPoint x: 439, endPoint y: 284, distance: 208.7
click at [439, 284] on div "* 알림 * 채널을 URL을 입력 후, 조회 버튼을 통해 인증 절차를 진행해 주세요. 인증이 완료된 채널만 관리자 검토, 분석 및 정산이 진행…" at bounding box center [735, 256] width 1060 height 84
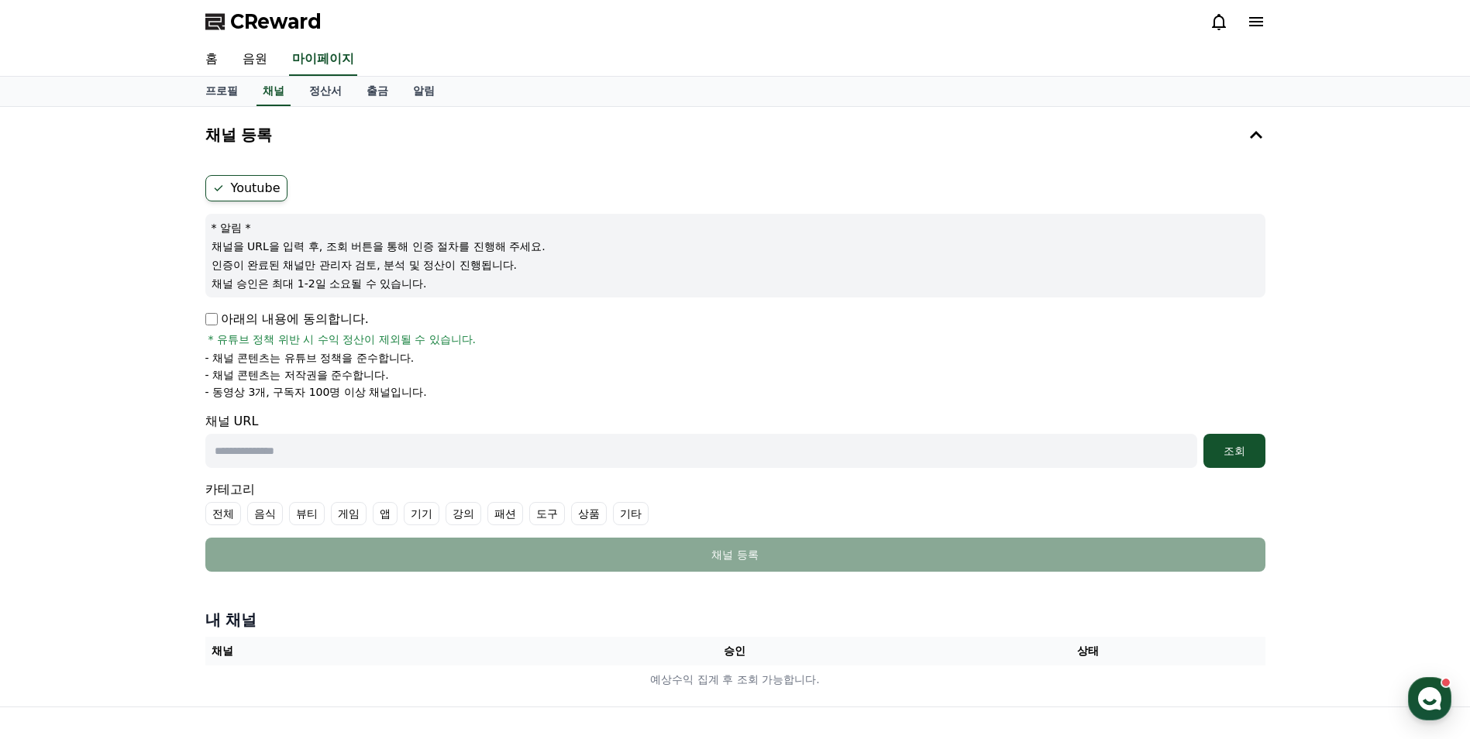
drag, startPoint x: 439, startPoint y: 284, endPoint x: 442, endPoint y: 306, distance: 21.9
click at [442, 306] on form "Youtube * 알림 * 채널을 URL을 입력 후, 조회 버튼을 통해 인증 절차를 진행해 주세요. 인증이 완료된 채널만 관리자 검토, 분석 …" at bounding box center [735, 373] width 1060 height 397
drag, startPoint x: 458, startPoint y: 396, endPoint x: 442, endPoint y: 389, distance: 17.0
click at [442, 389] on li "- 동영상 3개, 구독자 100명 이상 채널입니다." at bounding box center [735, 391] width 1060 height 15
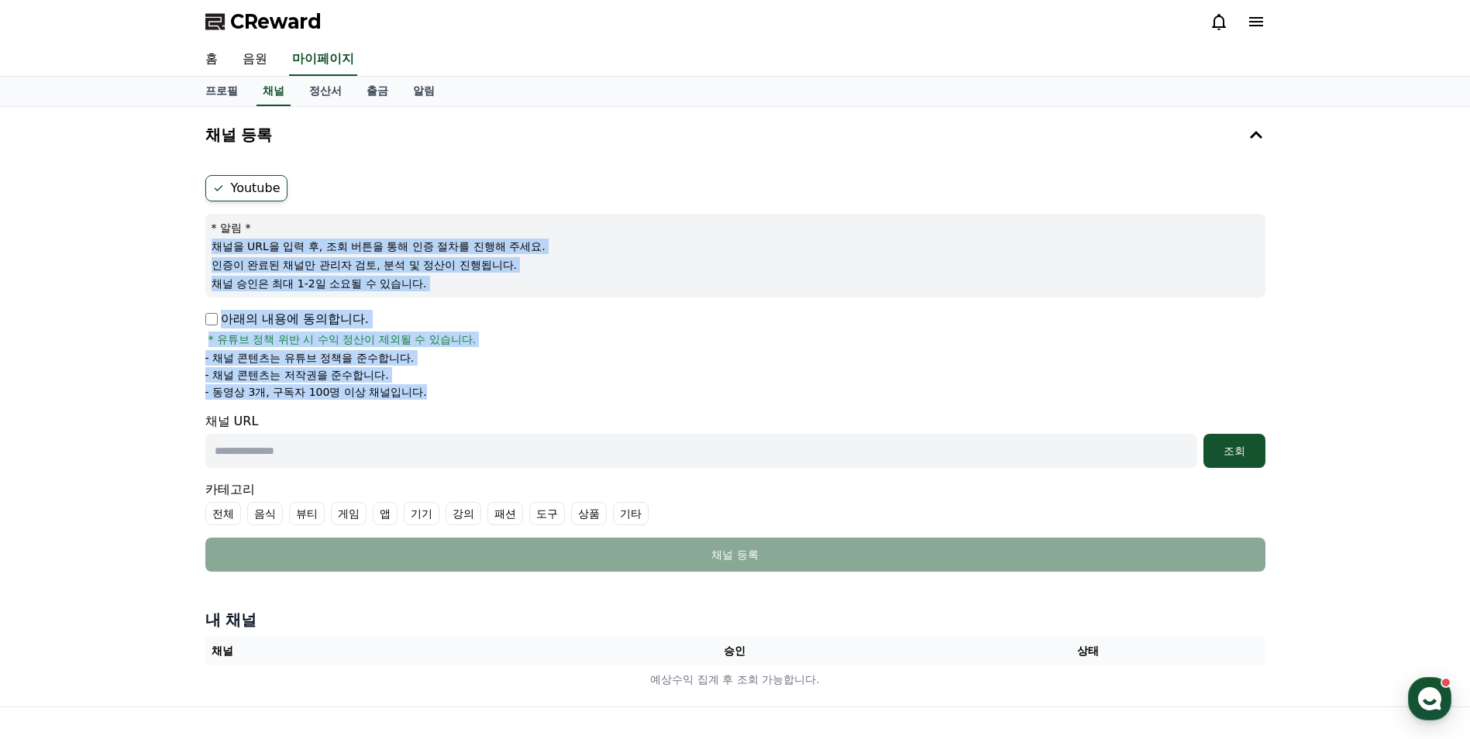
drag, startPoint x: 438, startPoint y: 393, endPoint x: 170, endPoint y: 237, distance: 309.4
click at [170, 237] on div "채널 등록 Youtube * 알림 * 채널을 URL을 입력 후, 조회 버튼을 통해 인증 절차를 진행해 주세요. 인증이 완료된 채널만 관리자 검…" at bounding box center [735, 407] width 1470 height 600
click at [597, 380] on li "- 채널 콘텐츠는 저작권을 준수합니다." at bounding box center [735, 374] width 1060 height 15
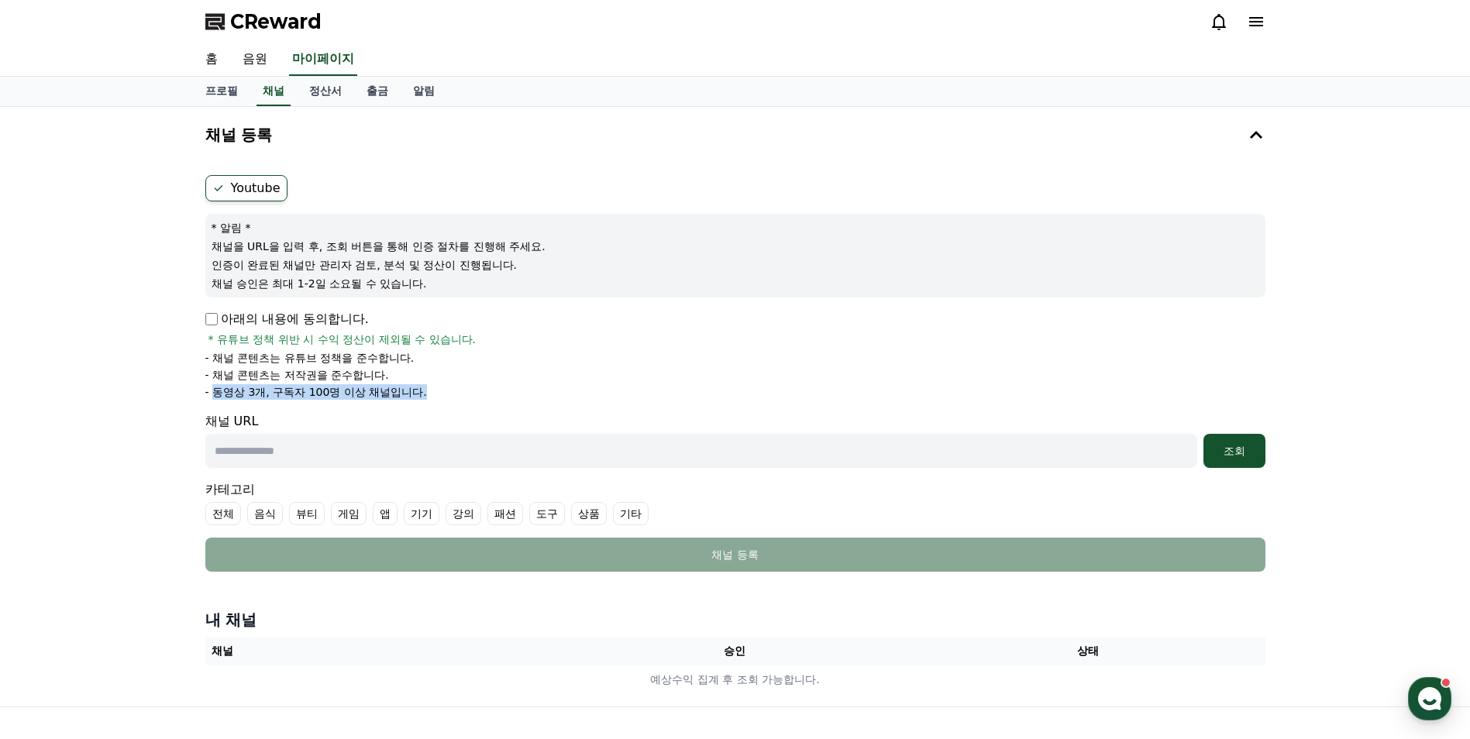
drag, startPoint x: 216, startPoint y: 392, endPoint x: 432, endPoint y: 384, distance: 216.3
click at [432, 384] on ul "- 채널 콘텐츠는 유튜브 정책을 준수합니다. - 채널 콘텐츠는 저작권을 준수합니다. - 동영상 3개, 구독자 100명 이상 채널입니다." at bounding box center [735, 375] width 1060 height 50
drag, startPoint x: 432, startPoint y: 384, endPoint x: 494, endPoint y: 398, distance: 63.7
click at [494, 398] on li "- 동영상 3개, 구독자 100명 이상 채널입니다." at bounding box center [735, 391] width 1060 height 15
click at [328, 93] on link "정산서" at bounding box center [325, 91] width 57 height 29
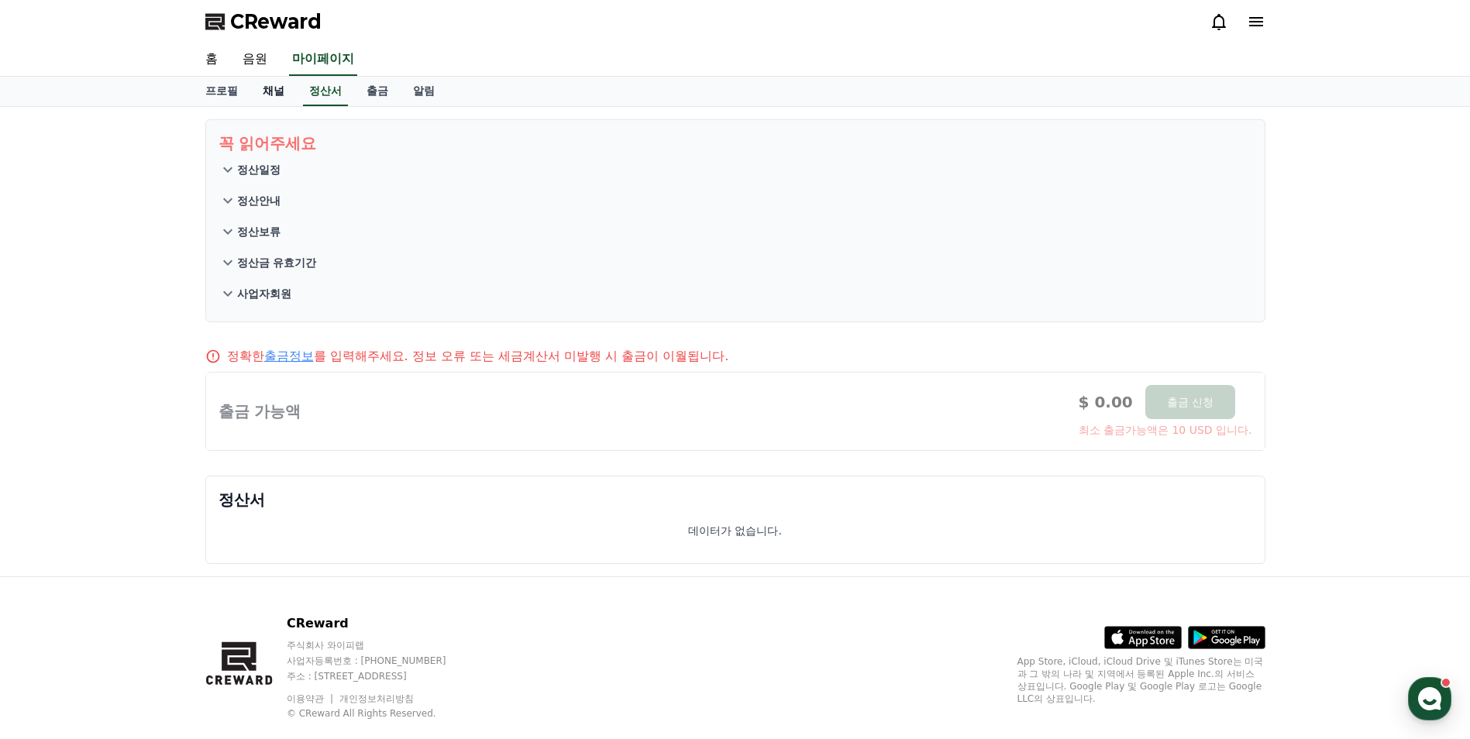
click at [273, 91] on link "채널" at bounding box center [273, 91] width 46 height 29
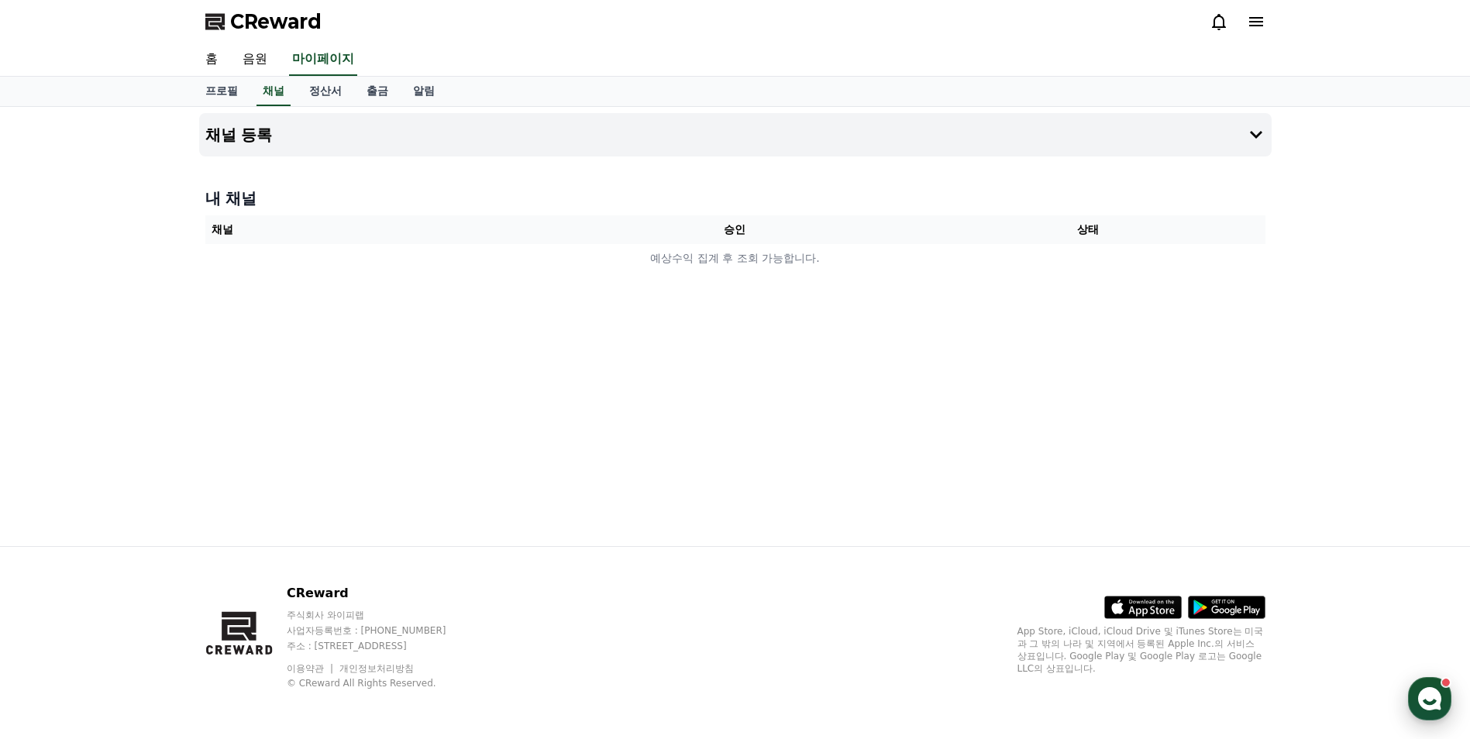
click at [1431, 709] on use "button" at bounding box center [1429, 698] width 23 height 23
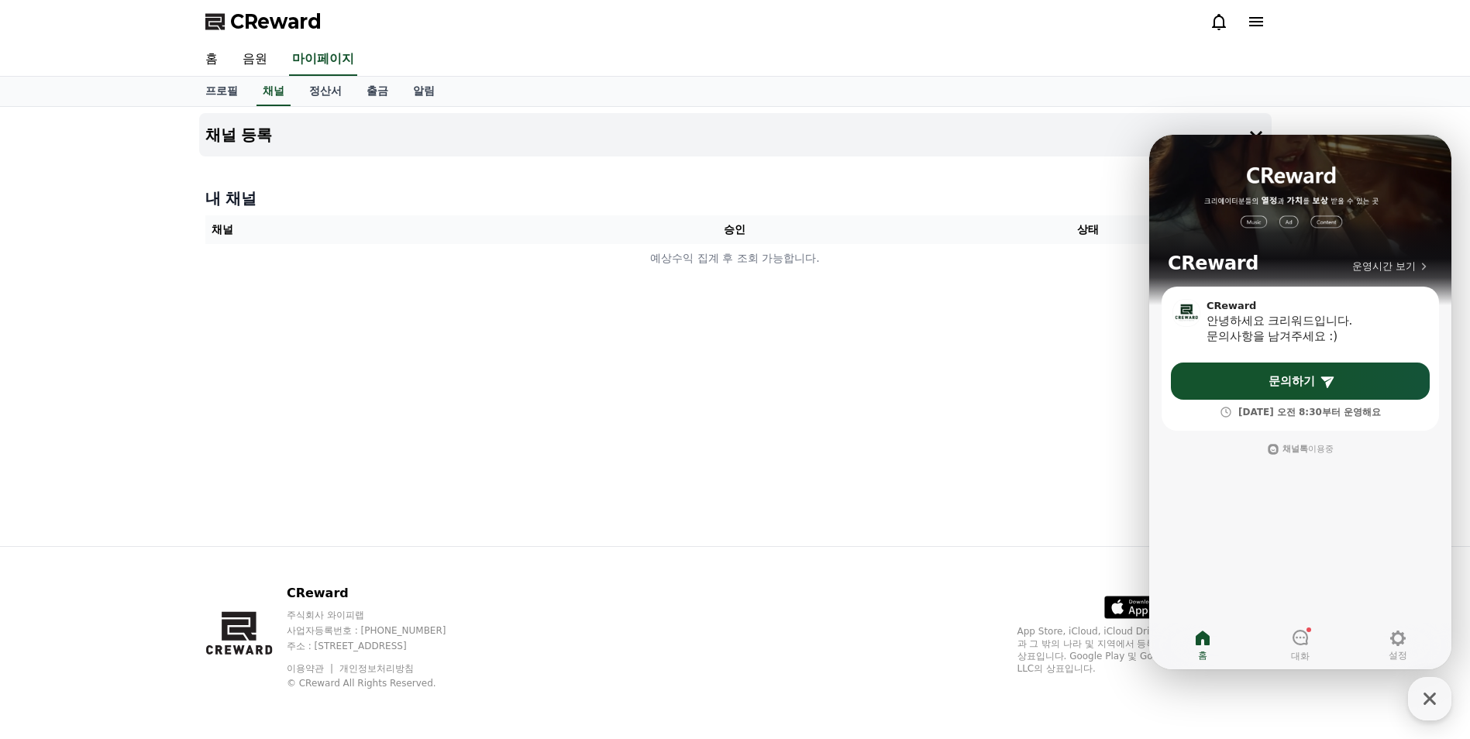
click at [1063, 461] on div "채널 등록 내 채널 채널 승인 상태 예상수익 집계 후 조회 가능합니다." at bounding box center [735, 326] width 1085 height 439
click at [906, 381] on div "채널 등록 내 채널 채널 승인 상태 예상수익 집계 후 조회 가능합니다." at bounding box center [735, 326] width 1085 height 439
